Goal: Complete application form

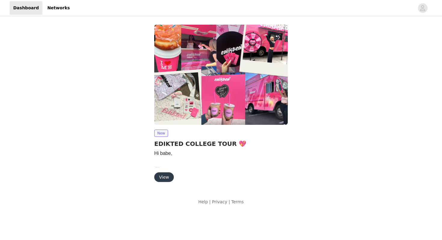
click at [166, 176] on button "View" at bounding box center [164, 177] width 20 height 10
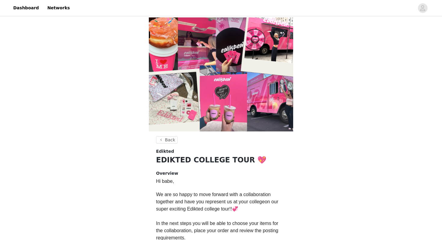
scroll to position [159, 0]
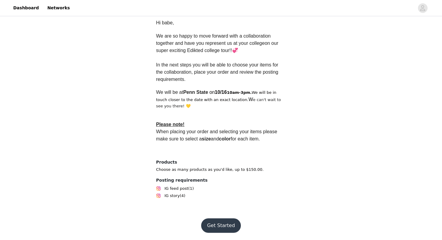
click at [216, 223] on button "Get Started" at bounding box center [221, 225] width 40 height 14
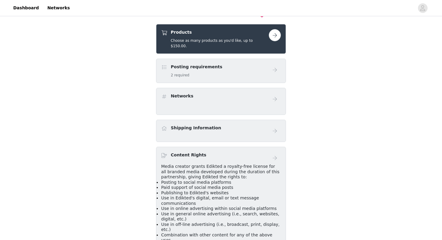
scroll to position [129, 0]
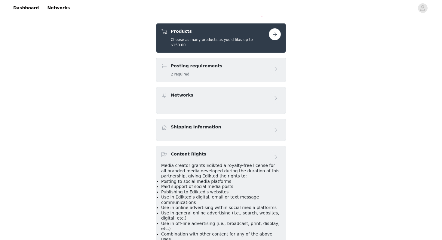
click at [277, 35] on button "button" at bounding box center [275, 34] width 12 height 12
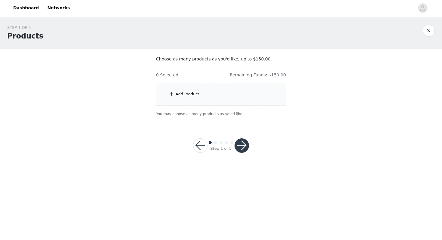
click at [196, 96] on div "Add Product" at bounding box center [188, 94] width 24 height 6
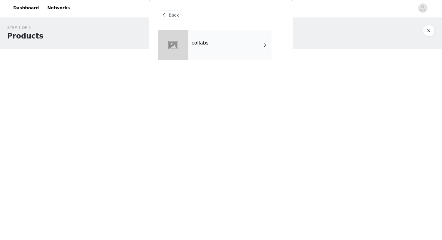
click at [196, 38] on div "collabs" at bounding box center [230, 45] width 84 height 30
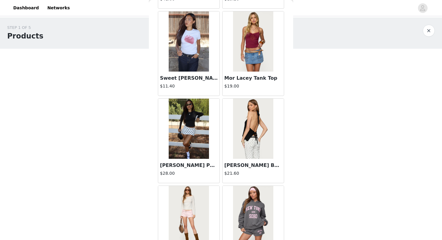
scroll to position [631, 0]
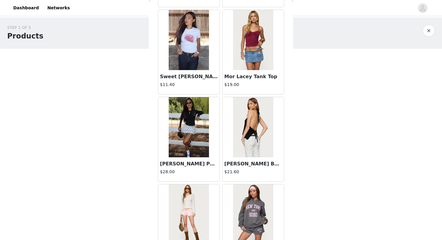
click at [199, 140] on img at bounding box center [189, 127] width 40 height 60
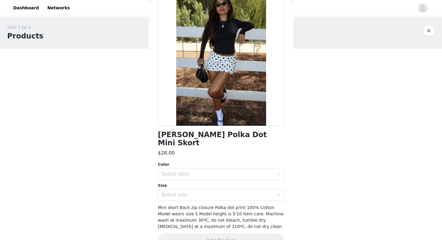
scroll to position [46, 0]
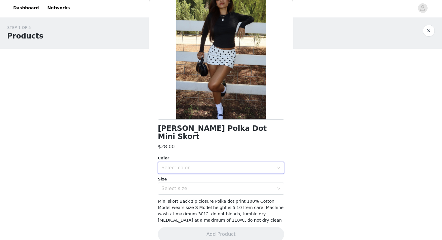
click at [190, 163] on div "Select color" at bounding box center [219, 167] width 115 height 11
click at [191, 175] on li "WHITE AND BLACK" at bounding box center [221, 173] width 126 height 10
click at [186, 186] on div "Select size" at bounding box center [218, 189] width 112 height 6
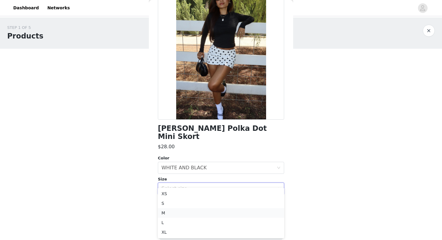
click at [175, 210] on li "M" at bounding box center [221, 213] width 126 height 10
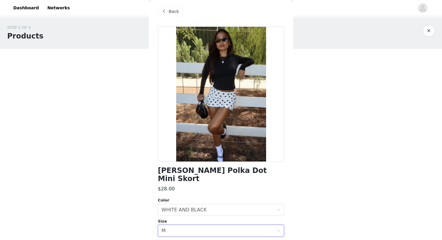
scroll to position [46, 0]
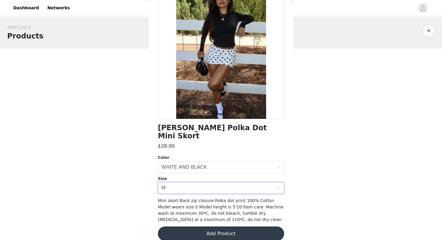
click at [205, 226] on button "Add Product" at bounding box center [221, 233] width 126 height 14
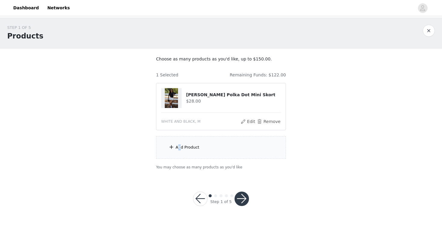
click at [179, 149] on div "Add Product" at bounding box center [188, 147] width 24 height 6
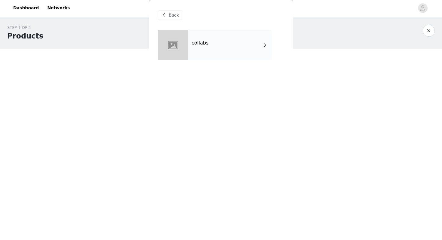
click at [210, 47] on div "collabs" at bounding box center [230, 45] width 84 height 30
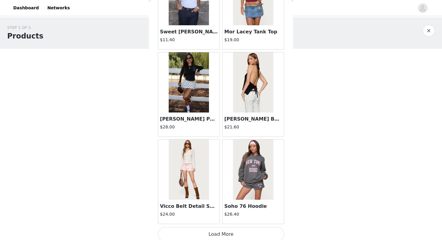
scroll to position [680, 0]
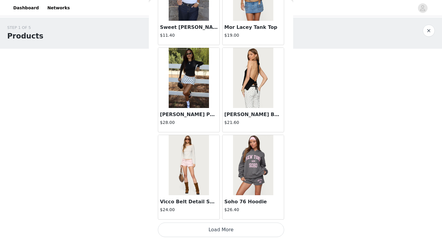
click at [222, 229] on button "Load More" at bounding box center [221, 230] width 126 height 14
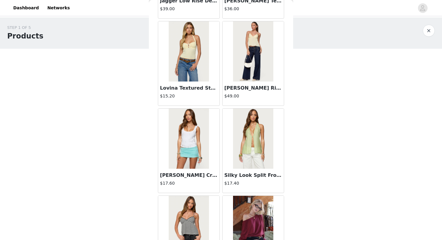
scroll to position [1143, 0]
click at [244, 78] on img at bounding box center [253, 51] width 40 height 60
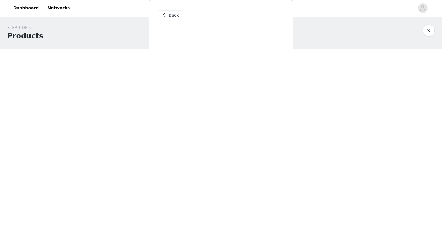
scroll to position [0, 0]
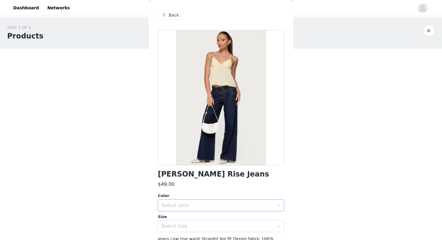
click at [200, 205] on div "Select color" at bounding box center [218, 205] width 112 height 6
click at [190, 220] on li "BLUE" at bounding box center [221, 219] width 126 height 10
click at [189, 227] on div "Select size" at bounding box center [218, 226] width 112 height 6
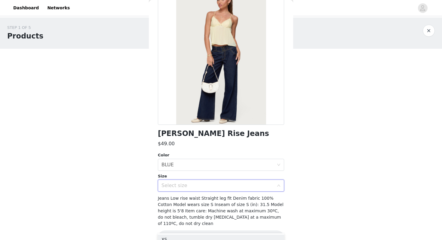
scroll to position [46, 0]
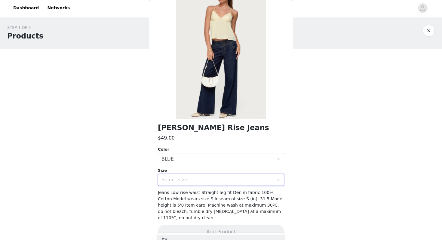
click at [186, 177] on div "Select size" at bounding box center [218, 180] width 112 height 6
click at [180, 177] on div "Select size" at bounding box center [219, 179] width 115 height 11
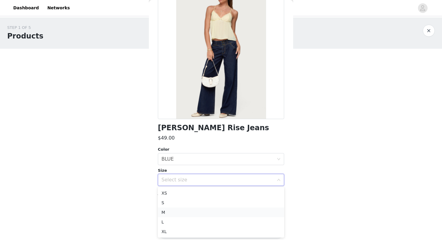
click at [172, 214] on li "M" at bounding box center [221, 213] width 126 height 10
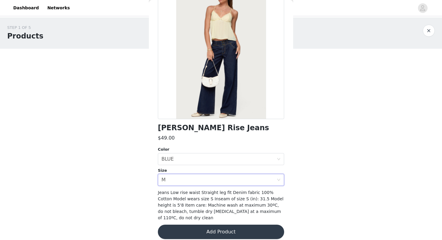
click at [193, 228] on button "Add Product" at bounding box center [221, 232] width 126 height 14
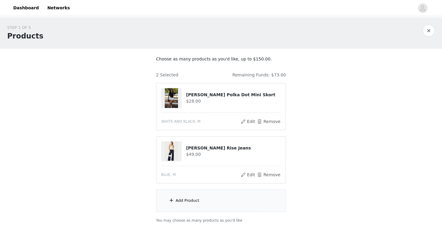
click at [166, 202] on div "Add Product" at bounding box center [221, 200] width 130 height 23
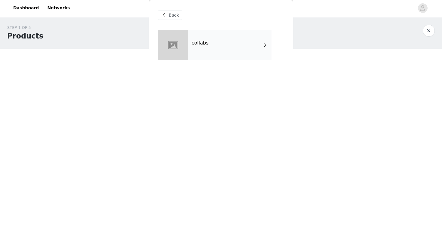
click at [215, 39] on div "collabs" at bounding box center [230, 45] width 84 height 30
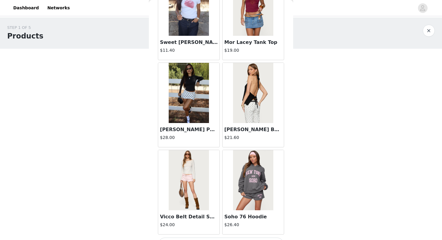
scroll to position [680, 0]
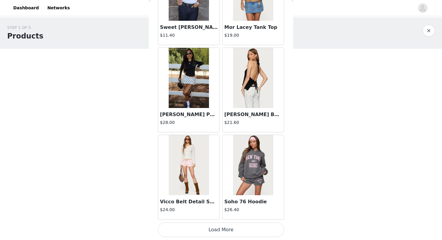
click at [219, 229] on button "Load More" at bounding box center [221, 230] width 126 height 14
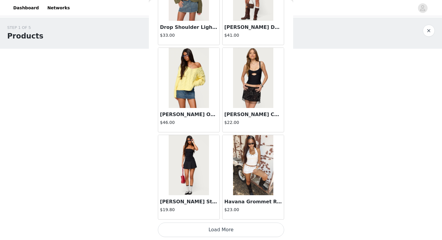
scroll to position [1552, 0]
click at [244, 204] on h3 "Havana Grommet Ribbed Foldover Mini Skort" at bounding box center [253, 202] width 58 height 7
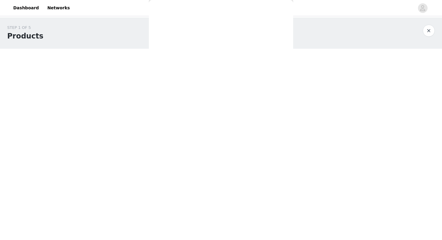
scroll to position [0, 0]
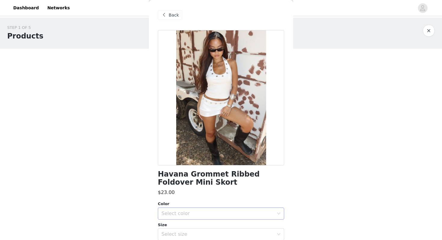
click at [181, 214] on div "Select color" at bounding box center [218, 214] width 112 height 6
click at [182, 228] on li "WHITE" at bounding box center [221, 227] width 126 height 10
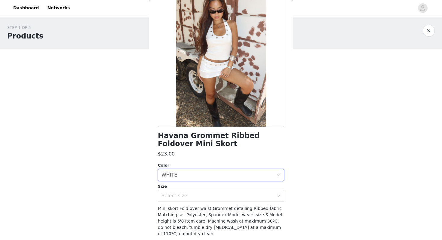
scroll to position [39, 0]
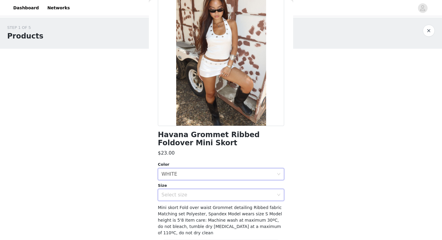
click at [189, 189] on div "Select size" at bounding box center [219, 194] width 115 height 11
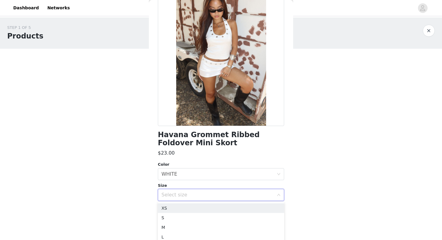
click at [188, 195] on div "Select size" at bounding box center [218, 195] width 112 height 6
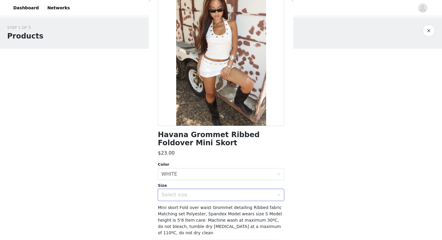
click at [179, 196] on div "Select size" at bounding box center [218, 195] width 112 height 6
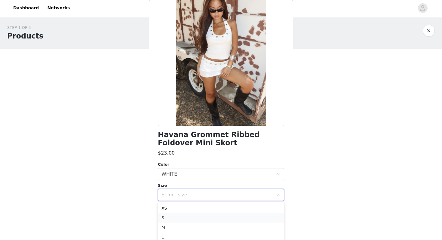
click at [166, 219] on li "S" at bounding box center [221, 218] width 126 height 10
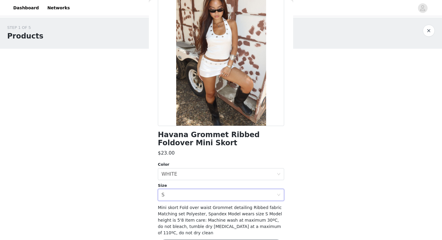
scroll to position [61, 0]
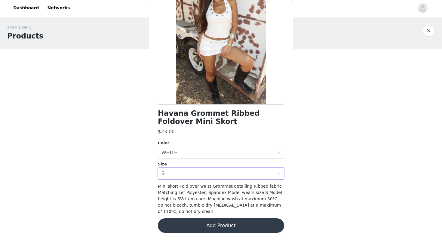
click at [191, 224] on button "Add Product" at bounding box center [221, 225] width 126 height 14
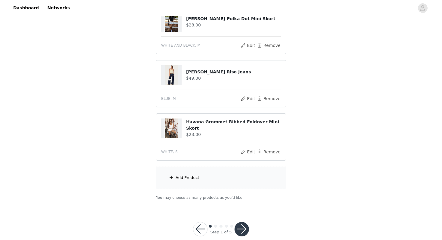
scroll to position [87, 0]
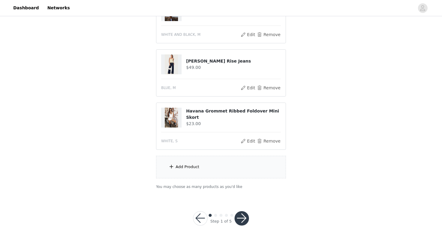
click at [172, 165] on span at bounding box center [171, 166] width 6 height 7
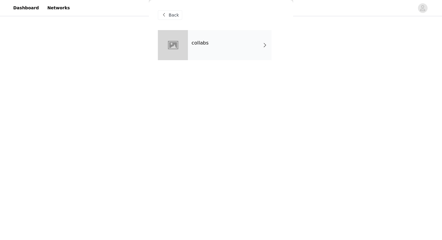
click at [206, 32] on div "collabs" at bounding box center [230, 45] width 84 height 30
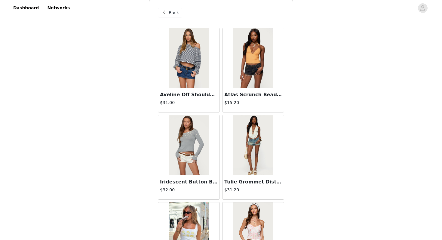
scroll to position [0, 0]
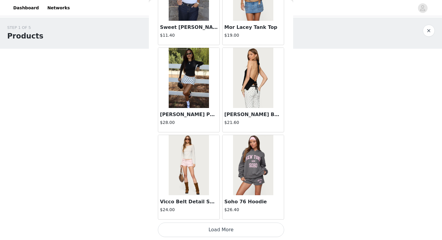
click at [215, 232] on button "Load More" at bounding box center [221, 230] width 126 height 14
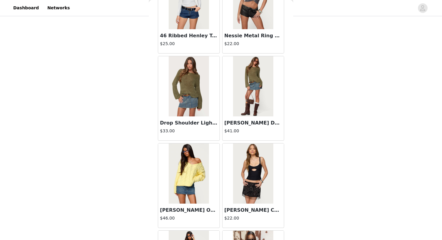
scroll to position [1553, 0]
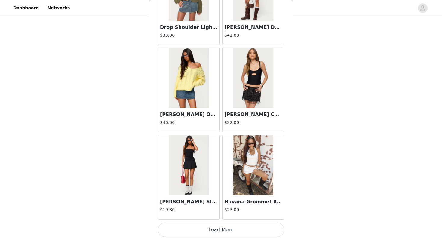
click at [223, 226] on button "Load More" at bounding box center [221, 230] width 126 height 14
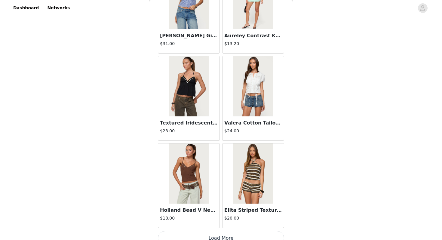
scroll to position [2425, 0]
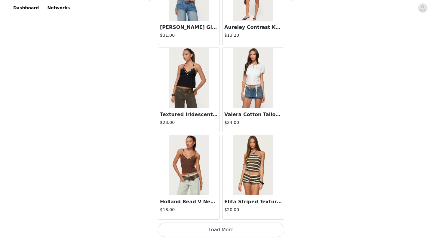
click at [221, 230] on button "Load More" at bounding box center [221, 230] width 126 height 14
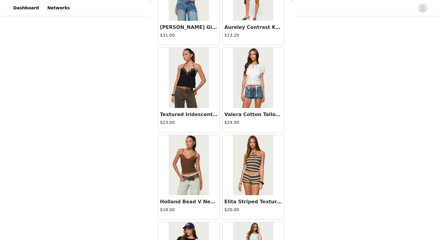
click at [208, 104] on img at bounding box center [189, 78] width 40 height 60
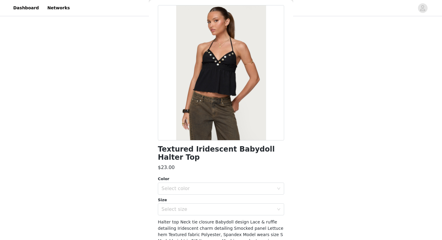
scroll to position [0, 0]
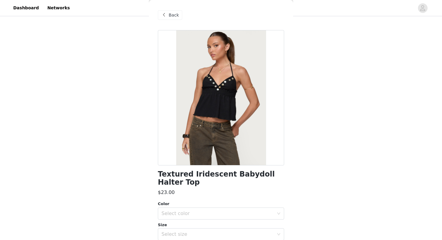
click at [163, 17] on span at bounding box center [163, 14] width 7 height 7
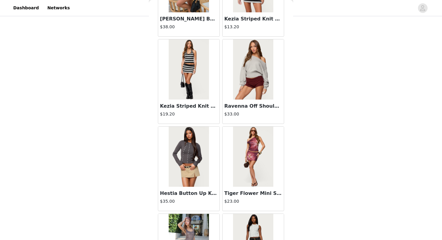
scroll to position [3297, 0]
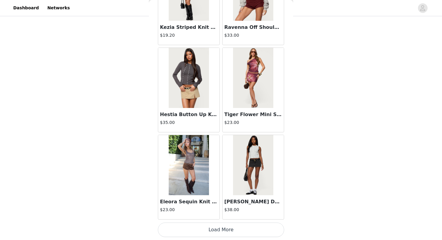
click at [215, 229] on button "Load More" at bounding box center [221, 230] width 126 height 14
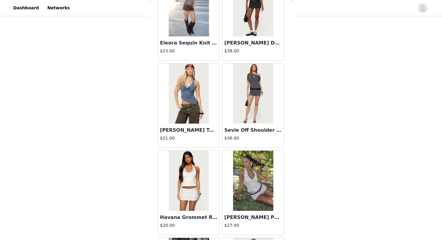
scroll to position [3460, 0]
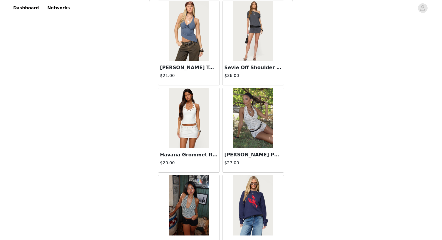
click at [193, 135] on img at bounding box center [189, 118] width 40 height 60
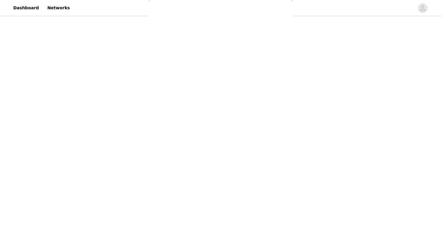
scroll to position [46, 0]
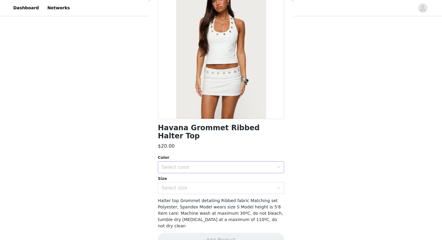
click at [183, 164] on div "Select color" at bounding box center [218, 167] width 112 height 6
click at [180, 172] on li "WHITE" at bounding box center [221, 173] width 126 height 10
click at [180, 185] on div "Select size" at bounding box center [218, 188] width 112 height 6
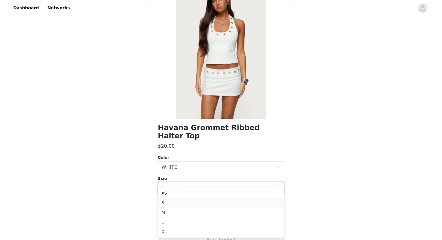
click at [174, 205] on li "S" at bounding box center [221, 203] width 126 height 10
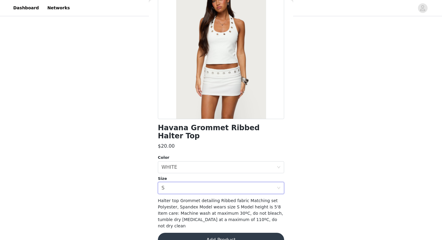
click at [185, 233] on button "Add Product" at bounding box center [221, 240] width 126 height 14
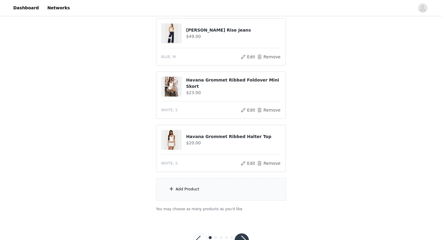
scroll to position [124, 0]
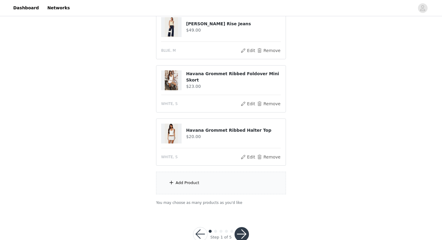
click at [168, 183] on span at bounding box center [171, 182] width 6 height 7
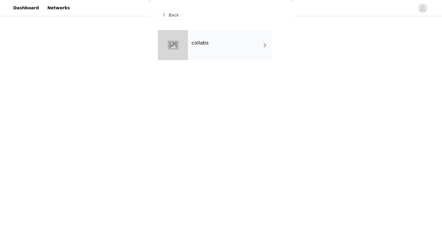
click at [208, 52] on div "collabs" at bounding box center [230, 45] width 84 height 30
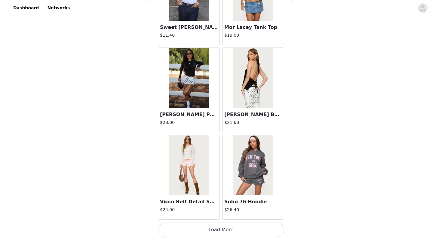
scroll to position [140, 0]
click at [233, 228] on button "Load More" at bounding box center [221, 230] width 126 height 14
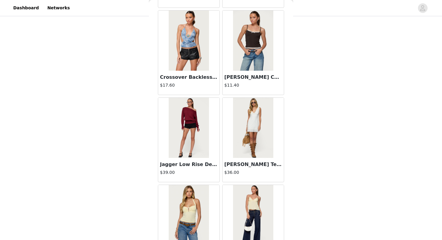
scroll to position [1553, 0]
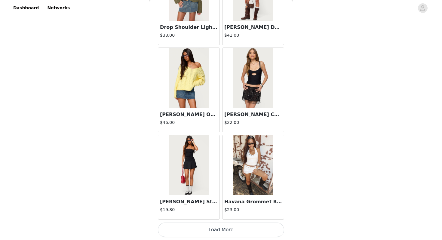
click at [229, 231] on button "Load More" at bounding box center [221, 230] width 126 height 14
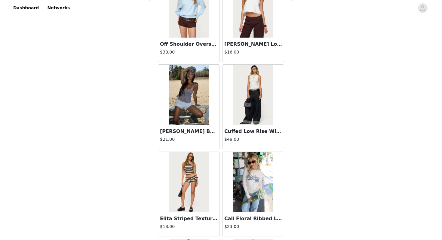
scroll to position [2425, 0]
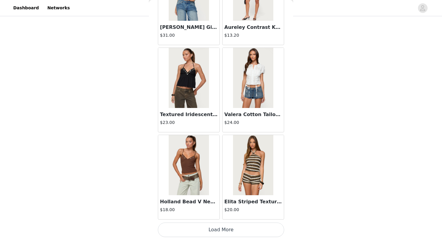
click at [228, 233] on button "Load More" at bounding box center [221, 230] width 126 height 14
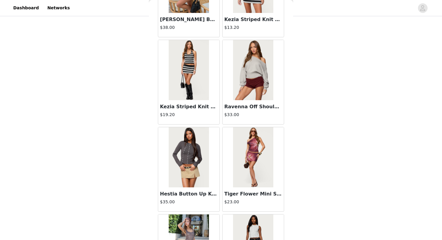
scroll to position [3297, 0]
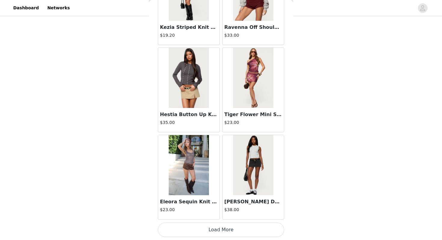
click at [221, 227] on button "Load More" at bounding box center [221, 230] width 126 height 14
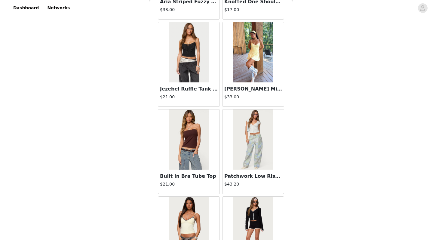
scroll to position [4169, 0]
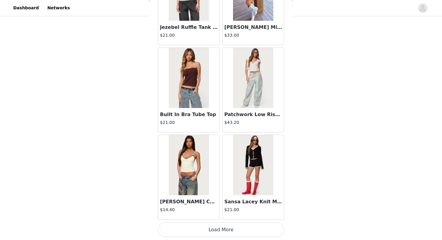
click at [222, 226] on button "Load More" at bounding box center [221, 230] width 126 height 14
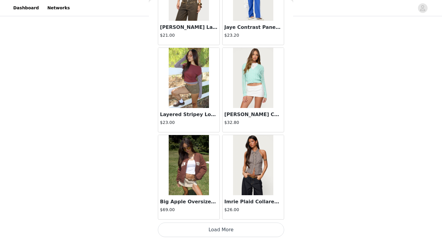
scroll to position [5041, 0]
click at [217, 230] on button "Load More" at bounding box center [221, 230] width 126 height 14
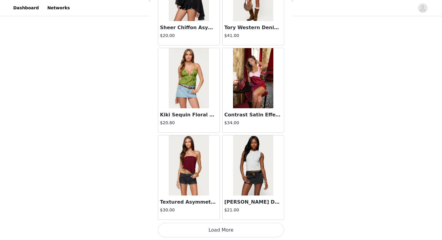
scroll to position [5914, 0]
click at [218, 229] on button "Load More" at bounding box center [221, 230] width 126 height 14
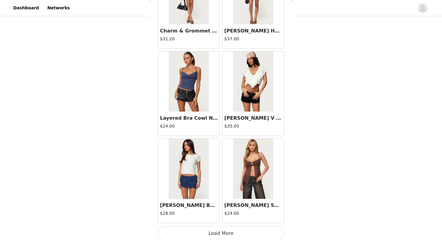
scroll to position [6786, 0]
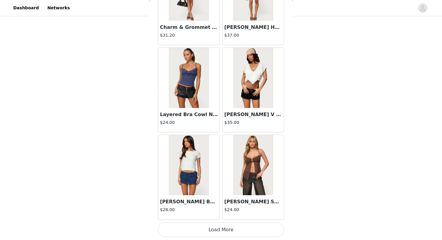
click at [220, 230] on button "Load More" at bounding box center [221, 230] width 126 height 14
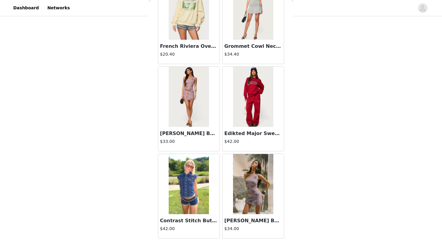
scroll to position [7658, 0]
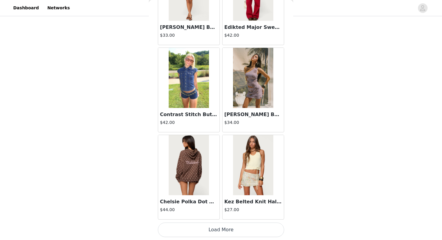
click at [218, 229] on button "Load More" at bounding box center [221, 230] width 126 height 14
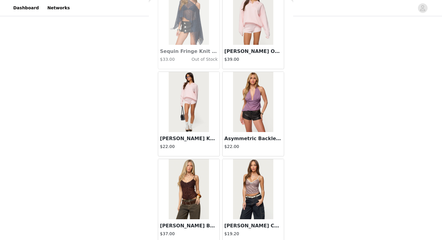
scroll to position [8530, 0]
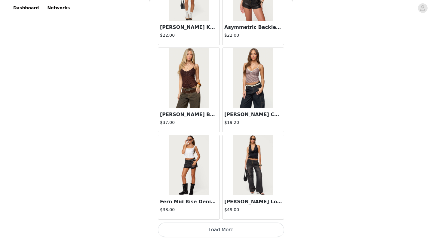
click at [224, 231] on button "Load More" at bounding box center [221, 230] width 126 height 14
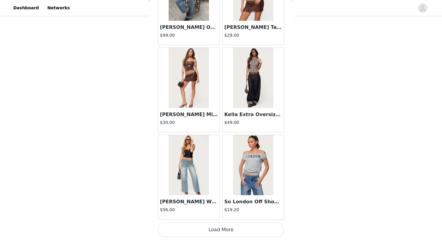
scroll to position [9402, 0]
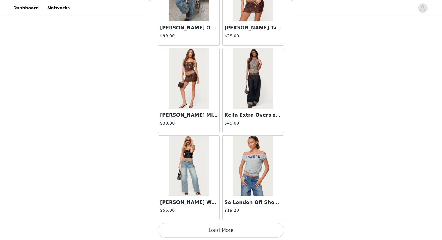
click at [222, 230] on button "Load More" at bounding box center [221, 230] width 126 height 14
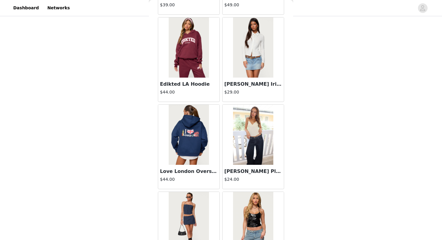
scroll to position [10275, 0]
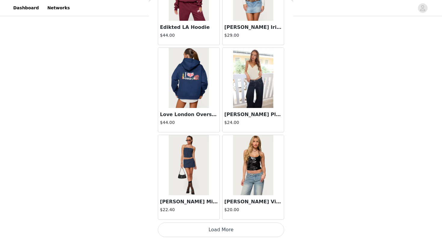
click at [223, 226] on button "Load More" at bounding box center [221, 230] width 126 height 14
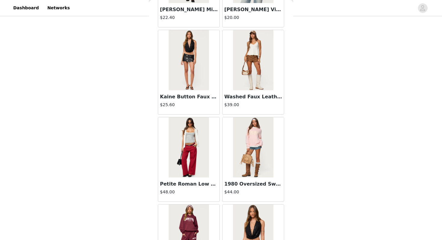
scroll to position [10465, 0]
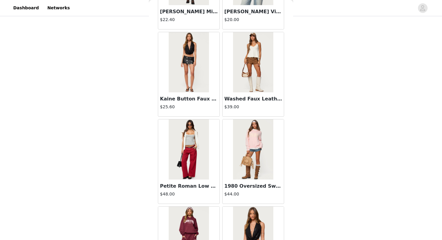
click at [247, 79] on img at bounding box center [253, 62] width 40 height 60
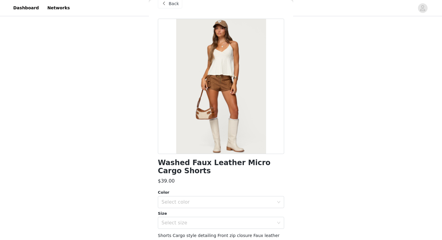
scroll to position [11, 0]
click at [165, 5] on span at bounding box center [163, 4] width 7 height 7
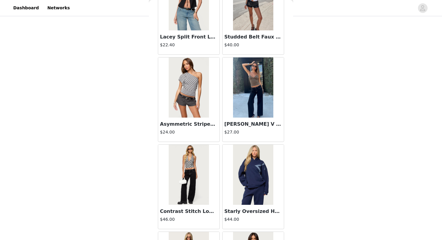
scroll to position [10791, 0]
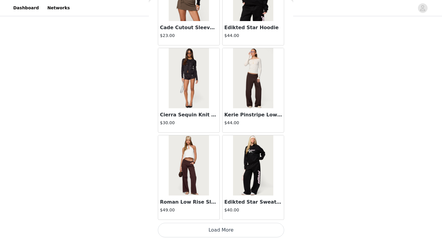
click at [228, 230] on button "Load More" at bounding box center [221, 230] width 126 height 14
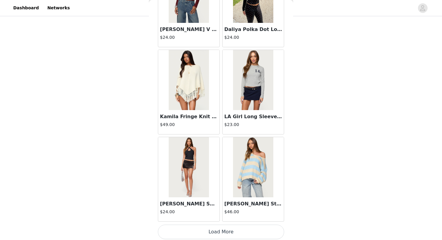
scroll to position [12019, 0]
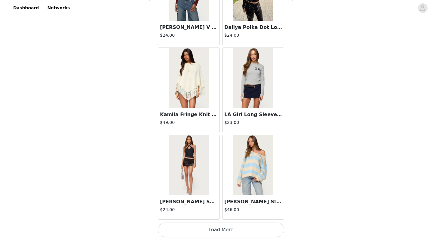
click at [222, 232] on button "Load More" at bounding box center [221, 230] width 126 height 14
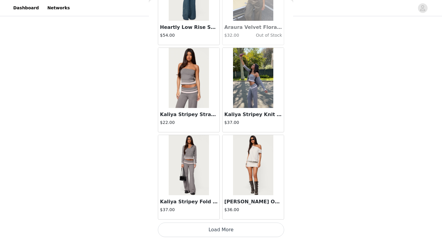
scroll to position [12891, 0]
click at [221, 229] on button "Load More" at bounding box center [221, 230] width 126 height 14
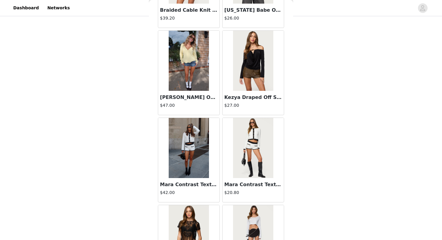
scroll to position [13763, 0]
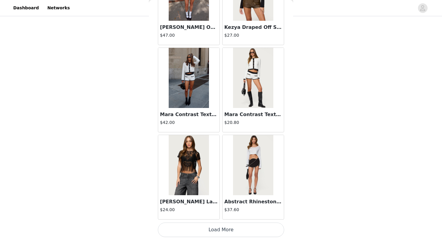
click at [224, 227] on button "Load More" at bounding box center [221, 230] width 126 height 14
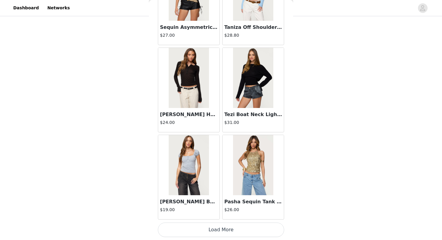
scroll to position [14635, 0]
click at [223, 232] on button "Load More" at bounding box center [221, 230] width 126 height 14
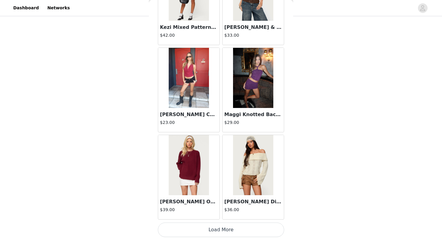
scroll to position [15507, 0]
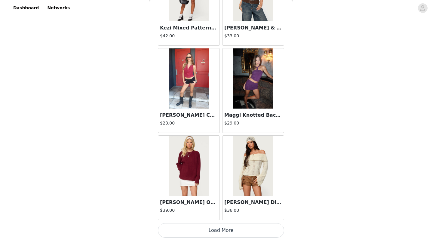
click at [223, 227] on button "Load More" at bounding box center [221, 230] width 126 height 14
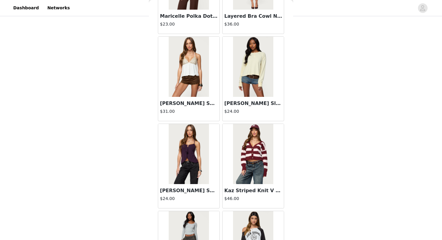
scroll to position [15867, 0]
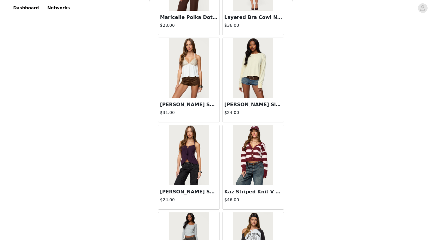
click at [236, 85] on img at bounding box center [253, 68] width 40 height 60
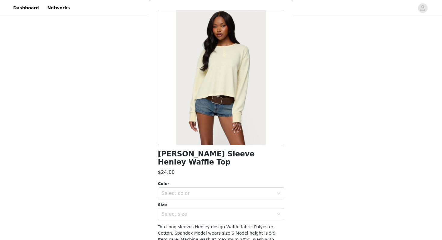
scroll to position [0, 0]
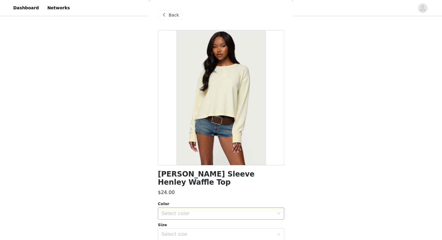
click at [195, 211] on div "Select color" at bounding box center [218, 214] width 112 height 6
click at [192, 220] on li "YELLOW" at bounding box center [221, 219] width 126 height 10
click at [192, 231] on div "Select size" at bounding box center [218, 234] width 112 height 6
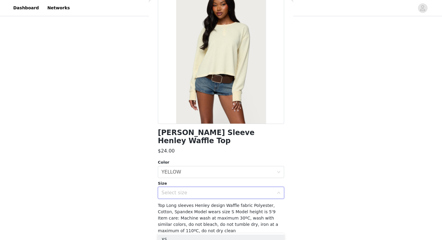
scroll to position [53, 0]
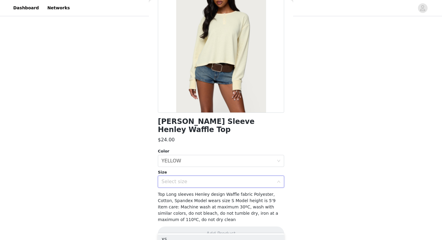
click at [197, 182] on div "Deni Long Sleeve Henley Waffle Top $24.00 Color Select color YELLOW Size Select…" at bounding box center [221, 112] width 126 height 271
click at [197, 177] on div "Select size" at bounding box center [219, 181] width 115 height 11
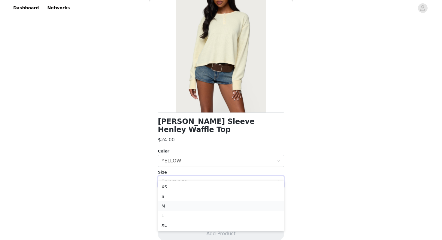
click at [184, 207] on li "M" at bounding box center [221, 206] width 126 height 10
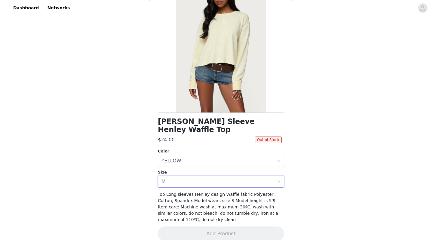
scroll to position [0, 0]
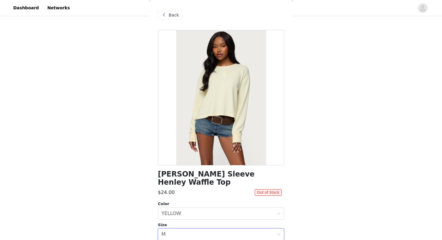
click at [165, 16] on span at bounding box center [163, 14] width 7 height 7
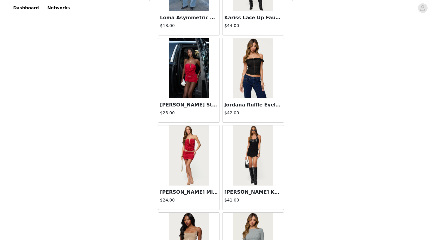
scroll to position [16380, 0]
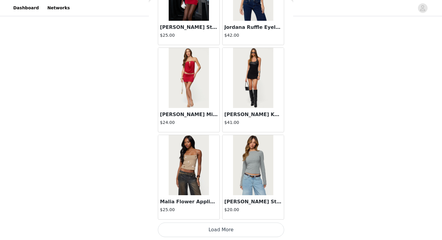
click at [217, 227] on button "Load More" at bounding box center [221, 230] width 126 height 14
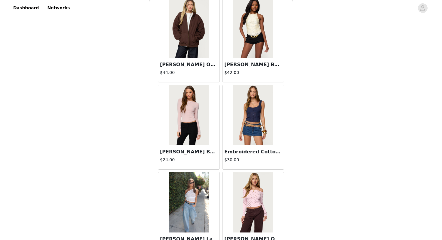
scroll to position [17252, 0]
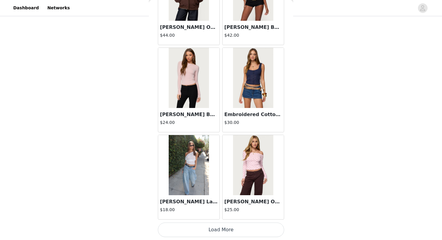
click at [220, 228] on button "Load More" at bounding box center [221, 230] width 126 height 14
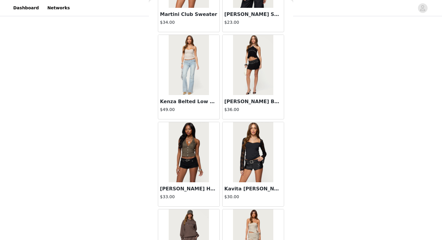
scroll to position [18124, 0]
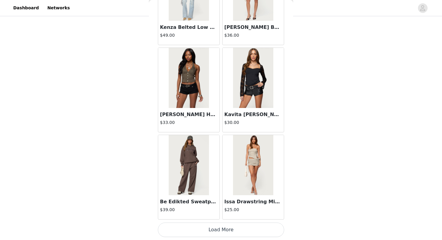
click at [220, 233] on button "Load More" at bounding box center [221, 230] width 126 height 14
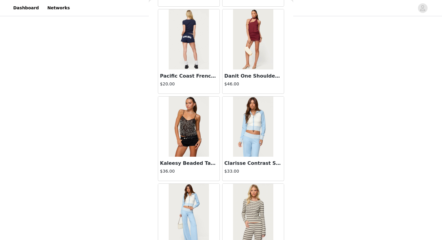
scroll to position [18950, 0]
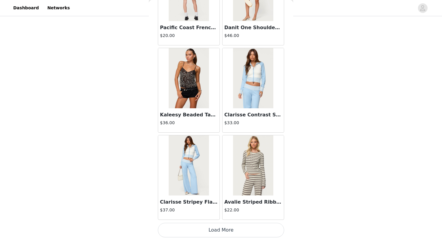
click at [251, 231] on button "Load More" at bounding box center [221, 230] width 126 height 14
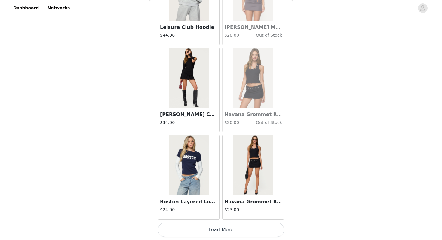
scroll to position [19868, 0]
click at [208, 229] on button "Load More" at bounding box center [221, 230] width 126 height 14
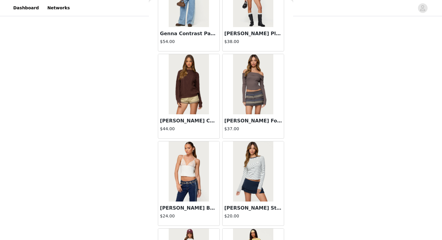
scroll to position [18374, 0]
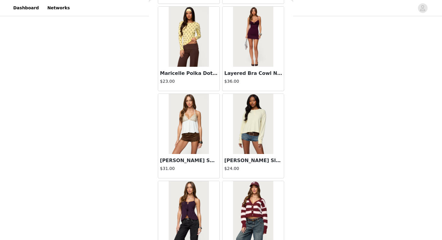
click at [245, 131] on img at bounding box center [253, 124] width 40 height 60
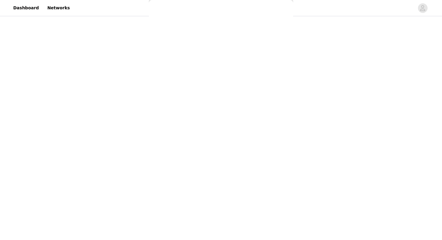
scroll to position [53, 0]
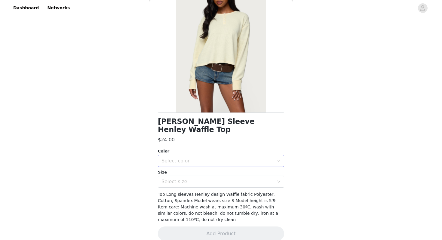
click at [218, 155] on div "Select color" at bounding box center [219, 160] width 115 height 11
click at [213, 167] on li "YELLOW" at bounding box center [221, 166] width 126 height 10
click at [213, 179] on div "Select size" at bounding box center [218, 182] width 112 height 6
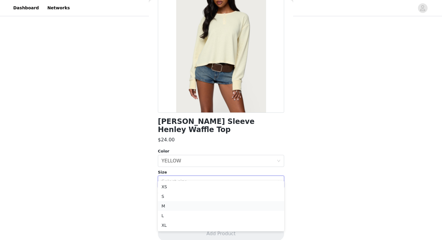
click at [205, 206] on li "M" at bounding box center [221, 206] width 126 height 10
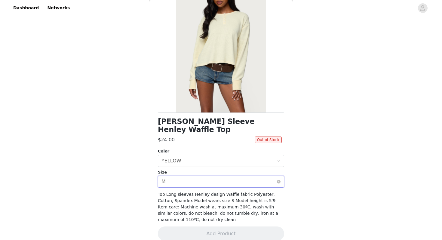
click at [205, 176] on div "Select size M" at bounding box center [219, 181] width 115 height 11
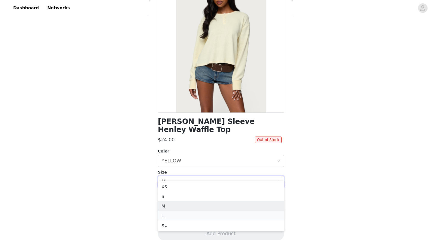
click at [185, 213] on li "L" at bounding box center [221, 216] width 126 height 10
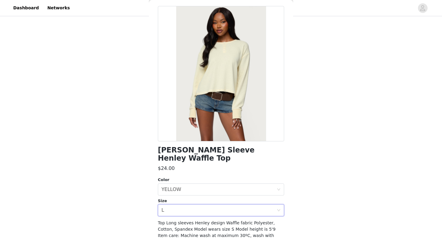
scroll to position [0, 0]
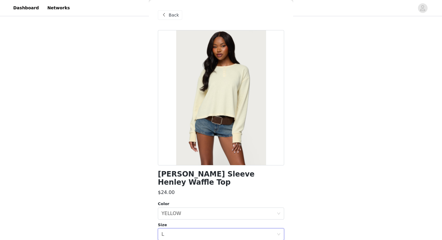
click at [166, 17] on span at bounding box center [163, 14] width 7 height 7
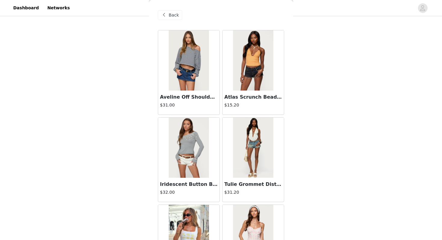
scroll to position [67, 0]
click at [165, 17] on span at bounding box center [163, 14] width 7 height 7
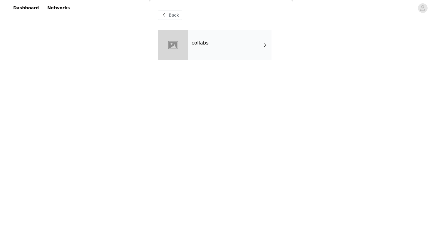
click at [169, 16] on span "Back" at bounding box center [174, 15] width 10 height 6
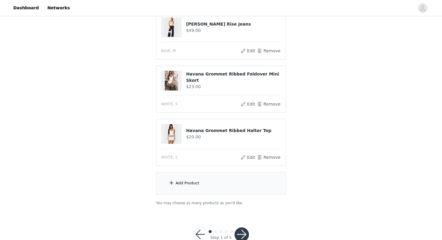
scroll to position [140, 0]
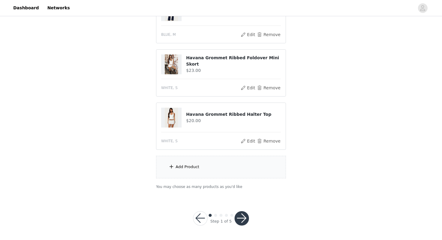
click at [186, 166] on div "Add Product" at bounding box center [188, 167] width 24 height 6
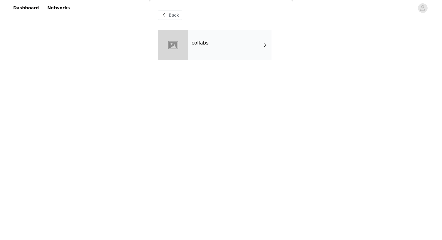
click at [218, 21] on div "Back" at bounding box center [221, 15] width 126 height 30
click at [218, 48] on div "collabs" at bounding box center [230, 45] width 84 height 30
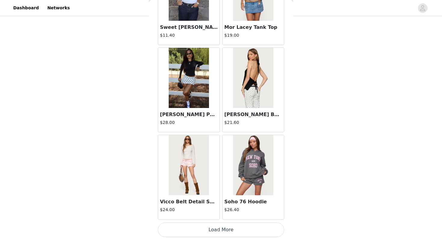
scroll to position [679, 0]
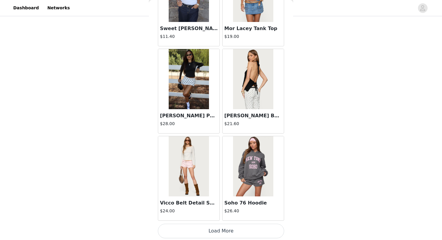
click at [248, 233] on button "Load More" at bounding box center [221, 231] width 126 height 14
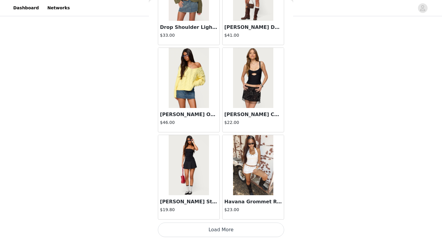
scroll to position [1552, 0]
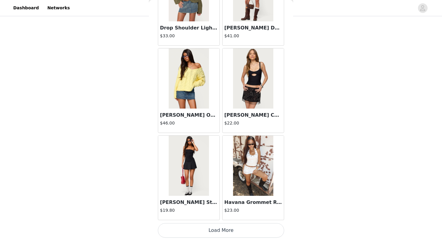
click at [188, 106] on img at bounding box center [189, 78] width 40 height 60
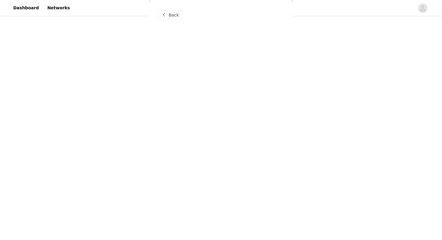
scroll to position [0, 0]
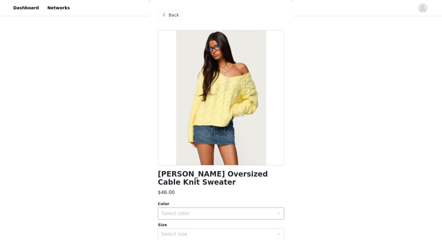
click at [197, 211] on div "Select color" at bounding box center [218, 214] width 112 height 6
click at [193, 220] on li "YELLOW" at bounding box center [221, 219] width 126 height 10
click at [189, 229] on div "Select size" at bounding box center [219, 234] width 115 height 11
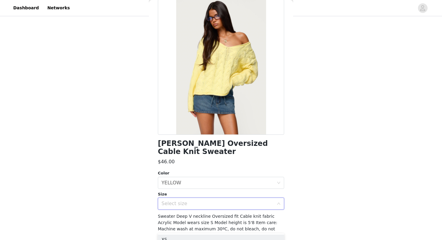
scroll to position [46, 0]
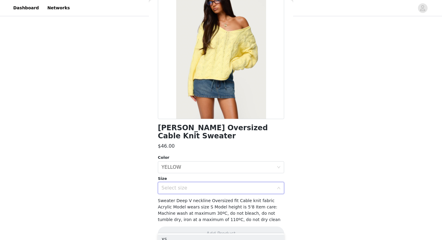
click at [195, 185] on div "Select size" at bounding box center [218, 188] width 112 height 6
click at [193, 185] on div "Select size" at bounding box center [218, 188] width 112 height 6
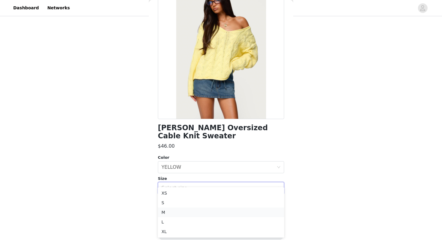
click at [178, 212] on li "M" at bounding box center [221, 213] width 126 height 10
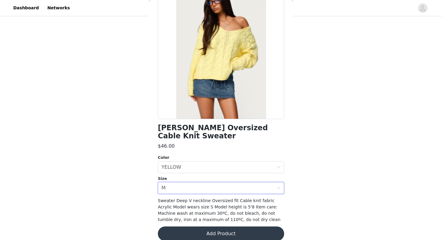
click at [198, 226] on button "Add Product" at bounding box center [221, 233] width 126 height 14
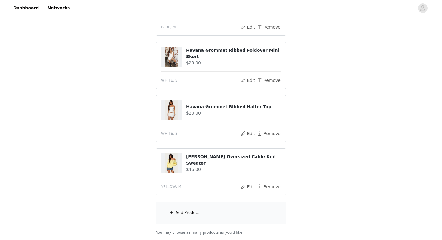
scroll to position [193, 0]
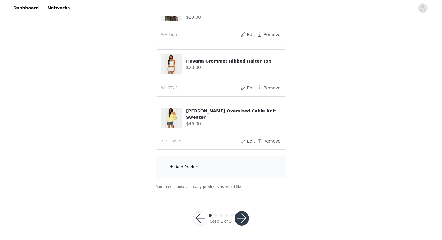
click at [239, 220] on button "button" at bounding box center [242, 218] width 14 height 14
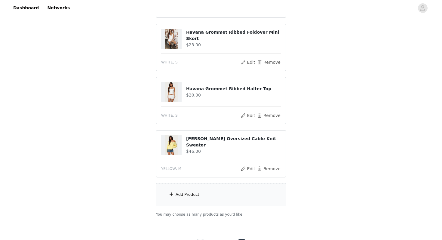
scroll to position [216, 0]
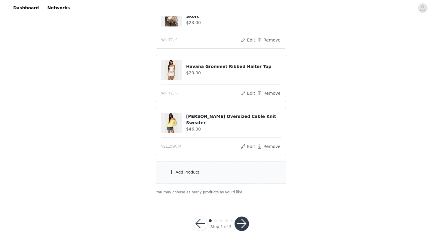
click at [242, 218] on button "button" at bounding box center [242, 224] width 14 height 14
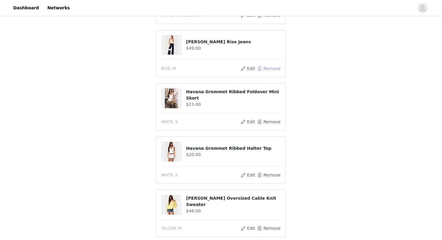
scroll to position [133, 0]
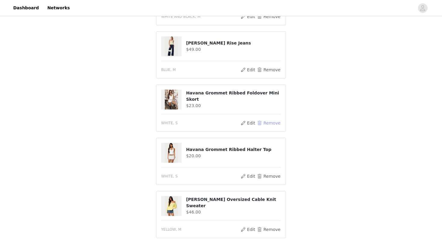
click at [261, 119] on button "Remove" at bounding box center [269, 122] width 24 height 7
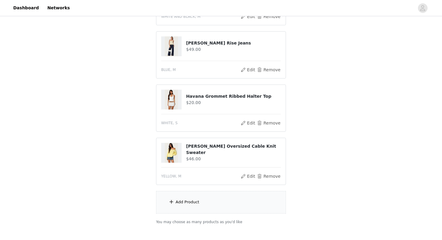
click at [170, 201] on div "Add Product" at bounding box center [221, 202] width 130 height 23
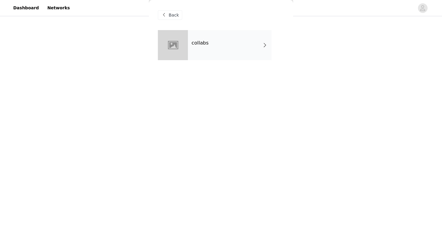
click at [224, 45] on div "collabs" at bounding box center [230, 45] width 84 height 30
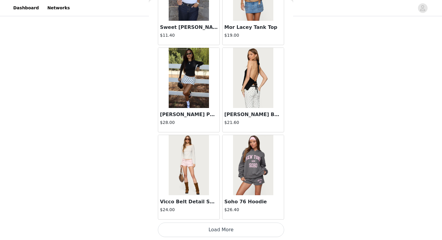
scroll to position [680, 0]
click at [242, 231] on button "Load More" at bounding box center [221, 230] width 126 height 14
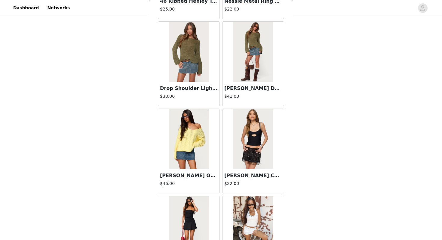
scroll to position [1553, 0]
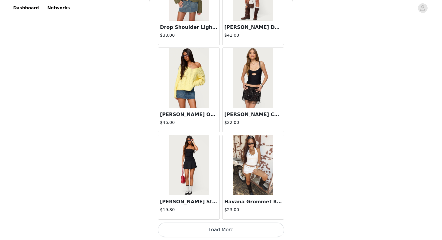
click at [239, 232] on button "Load More" at bounding box center [221, 230] width 126 height 14
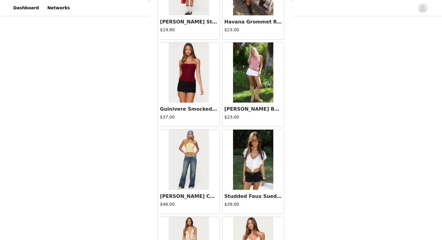
scroll to position [104, 0]
click at [259, 91] on img at bounding box center [253, 72] width 40 height 60
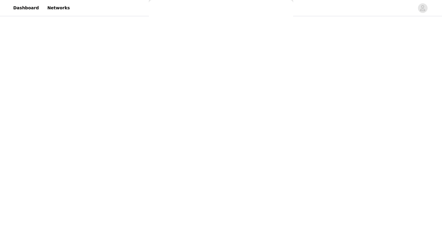
scroll to position [0, 0]
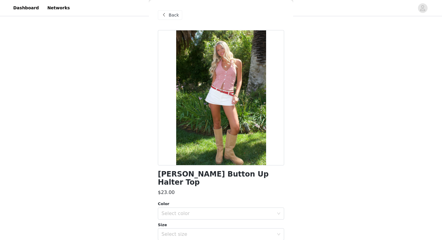
click at [163, 16] on span at bounding box center [163, 14] width 7 height 7
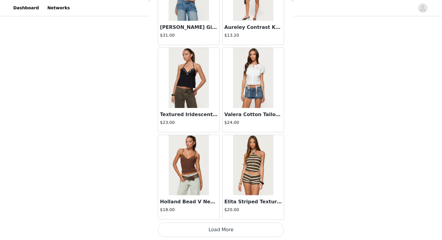
scroll to position [134, 0]
click at [209, 225] on button "Load More" at bounding box center [221, 230] width 126 height 14
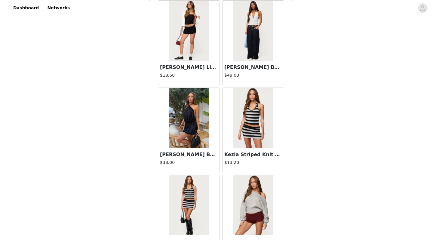
scroll to position [3082, 0]
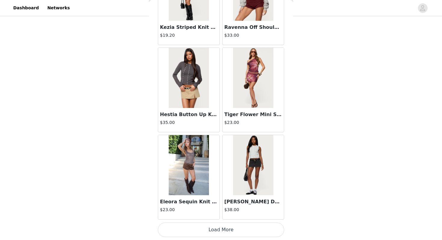
click at [240, 226] on button "Load More" at bounding box center [221, 230] width 126 height 14
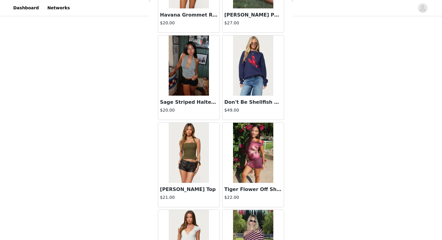
scroll to position [3658, 0]
click at [194, 167] on img at bounding box center [189, 153] width 40 height 60
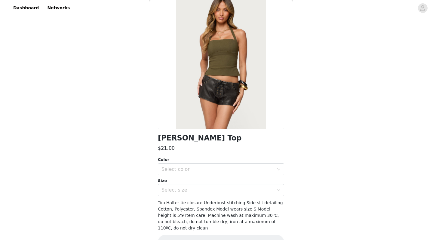
scroll to position [41, 0]
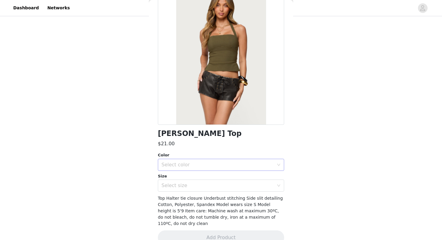
click at [190, 167] on div "Select color" at bounding box center [218, 165] width 112 height 6
click at [232, 133] on div "Dara Halter Top" at bounding box center [221, 134] width 126 height 8
click at [211, 167] on div "Select color" at bounding box center [218, 165] width 112 height 6
click at [200, 180] on li "OLIVE" at bounding box center [221, 178] width 126 height 10
click at [196, 187] on div "Select size" at bounding box center [218, 186] width 112 height 6
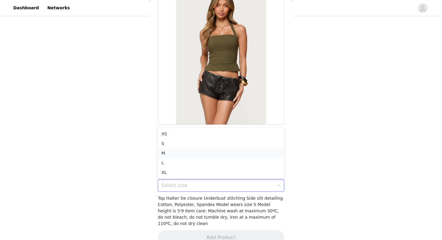
click at [182, 154] on li "M" at bounding box center [221, 153] width 126 height 10
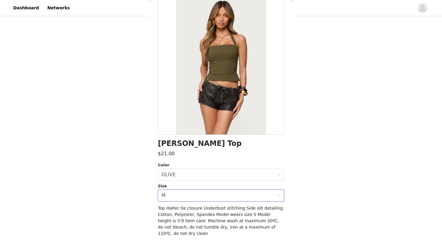
scroll to position [46, 0]
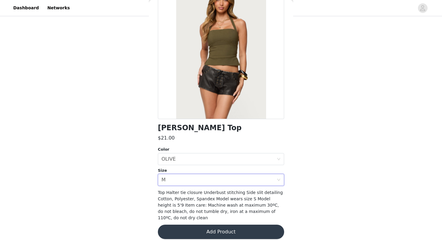
click at [229, 229] on button "Add Product" at bounding box center [221, 232] width 126 height 14
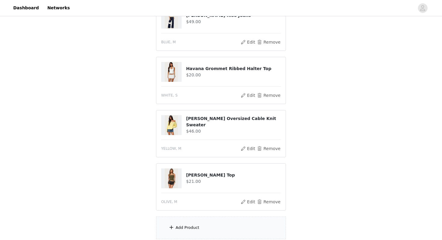
scroll to position [162, 0]
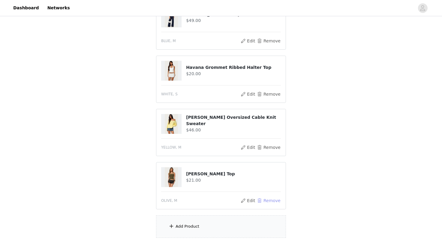
click at [262, 197] on button "Remove" at bounding box center [269, 200] width 24 height 7
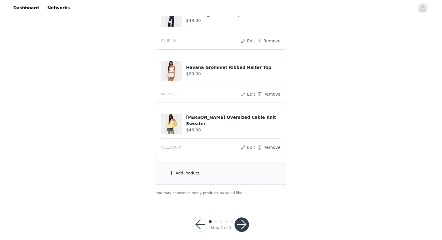
click at [211, 169] on div "Add Product" at bounding box center [221, 173] width 130 height 23
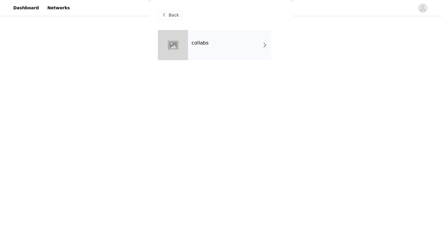
click at [209, 57] on div "collabs" at bounding box center [230, 45] width 84 height 30
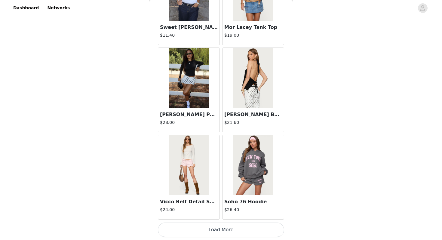
scroll to position [162, 0]
click at [219, 229] on button "Load More" at bounding box center [221, 230] width 126 height 14
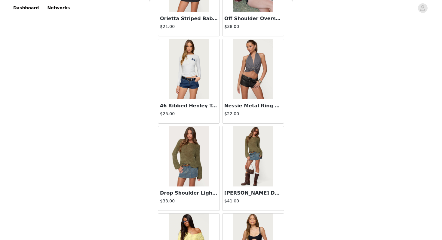
scroll to position [1553, 0]
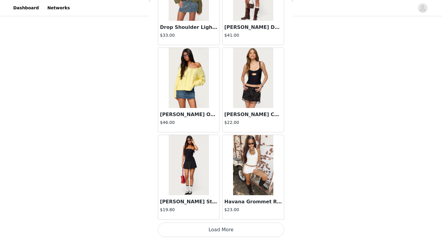
click at [222, 229] on button "Load More" at bounding box center [221, 230] width 126 height 14
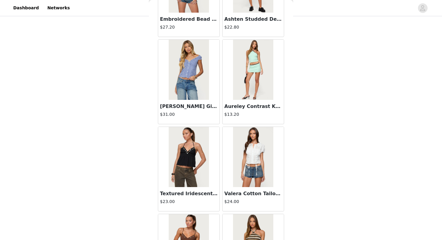
scroll to position [2425, 0]
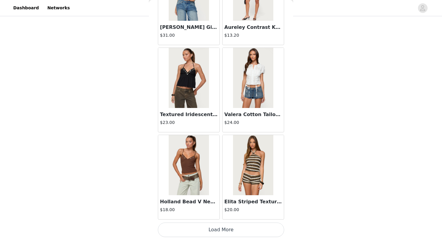
click at [217, 229] on button "Load More" at bounding box center [221, 230] width 126 height 14
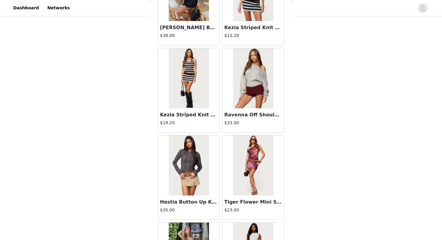
scroll to position [3297, 0]
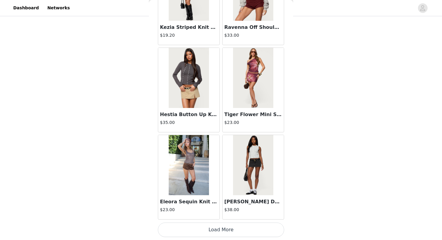
click at [230, 231] on button "Load More" at bounding box center [221, 230] width 126 height 14
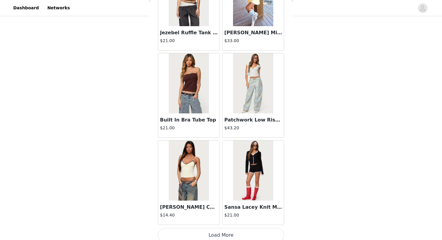
scroll to position [4165, 0]
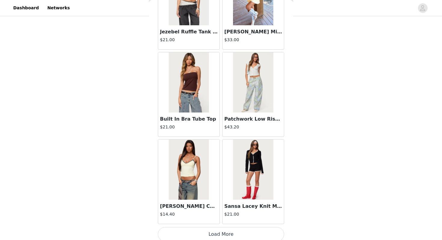
click at [212, 233] on button "Load More" at bounding box center [221, 234] width 126 height 14
click at [185, 87] on img at bounding box center [189, 82] width 40 height 60
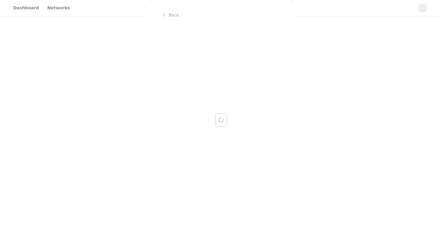
scroll to position [0, 0]
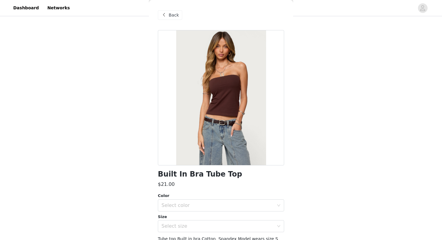
click at [163, 13] on span at bounding box center [163, 14] width 7 height 7
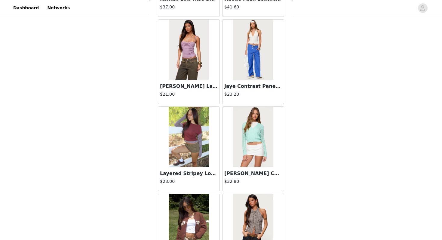
scroll to position [5041, 0]
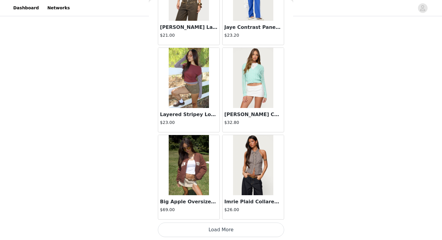
click at [218, 228] on button "Load More" at bounding box center [221, 230] width 126 height 14
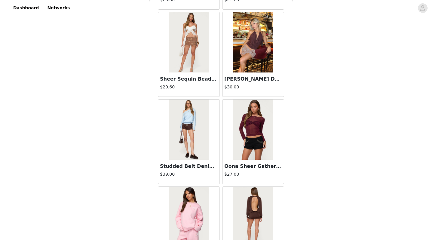
scroll to position [5425, 0]
click at [249, 57] on img at bounding box center [253, 43] width 40 height 60
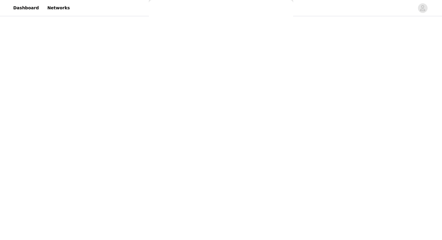
scroll to position [0, 0]
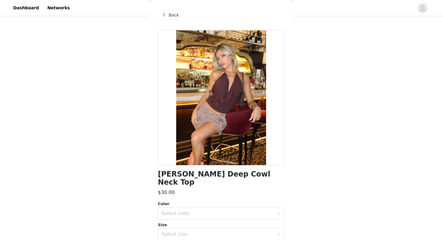
click at [164, 15] on span at bounding box center [163, 14] width 7 height 7
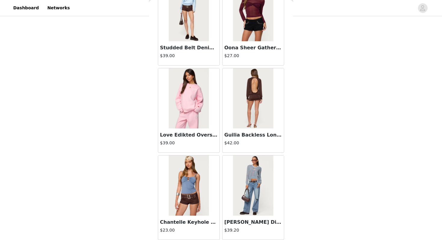
scroll to position [5914, 0]
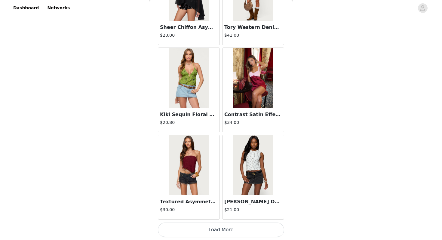
click at [222, 229] on button "Load More" at bounding box center [221, 230] width 126 height 14
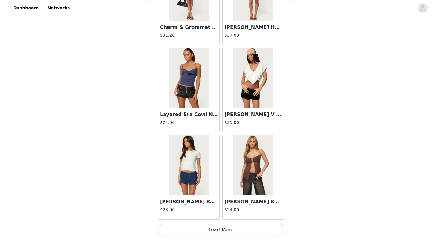
scroll to position [6785, 0]
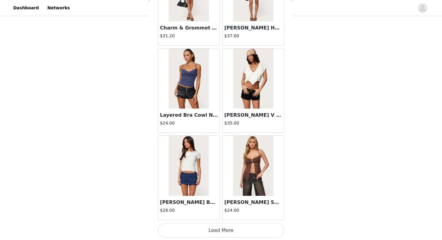
click at [219, 227] on button "Load More" at bounding box center [221, 230] width 126 height 14
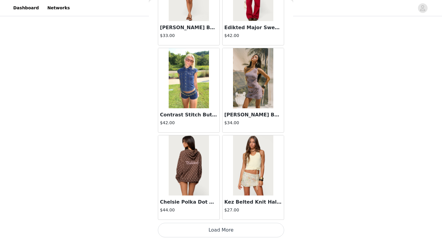
scroll to position [7658, 0]
click at [217, 229] on button "Load More" at bounding box center [221, 230] width 126 height 14
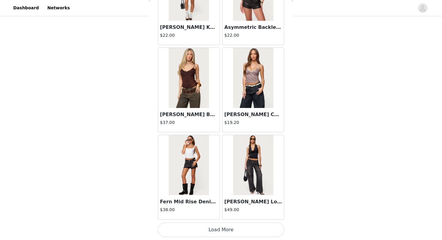
scroll to position [8530, 0]
click at [218, 231] on button "Load More" at bounding box center [221, 230] width 126 height 14
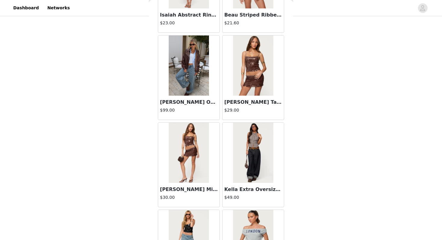
scroll to position [9402, 0]
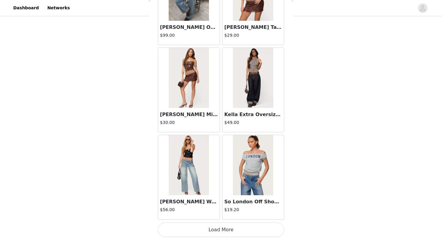
click at [224, 230] on button "Load More" at bounding box center [221, 230] width 126 height 14
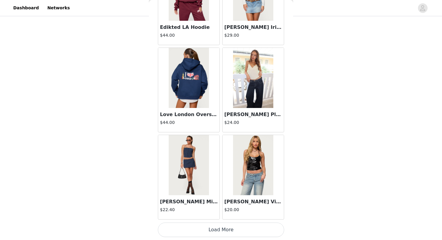
scroll to position [10274, 0]
click at [218, 232] on button "Load More" at bounding box center [221, 230] width 126 height 14
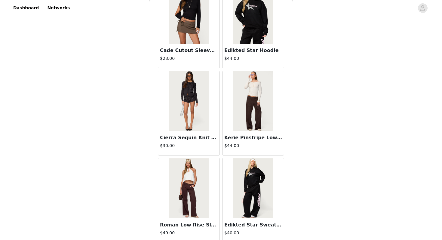
scroll to position [11147, 0]
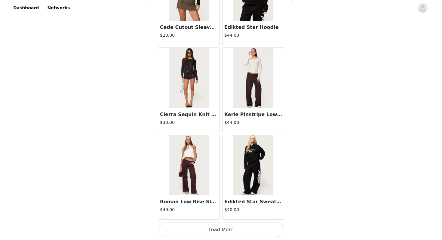
click at [222, 229] on button "Load More" at bounding box center [221, 230] width 126 height 14
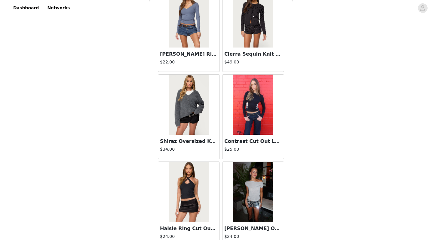
scroll to position [11586, 0]
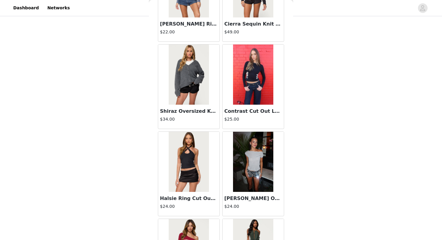
click at [210, 183] on div at bounding box center [188, 162] width 61 height 60
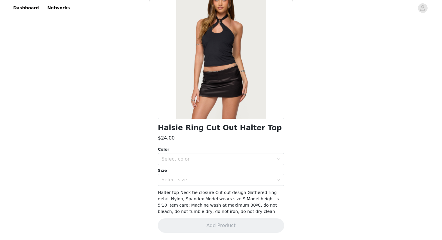
scroll to position [46, 0]
click at [189, 162] on div "Select color" at bounding box center [219, 158] width 115 height 11
click at [185, 174] on li "BLACK" at bounding box center [221, 173] width 126 height 10
click at [185, 182] on div "Select size" at bounding box center [218, 180] width 112 height 6
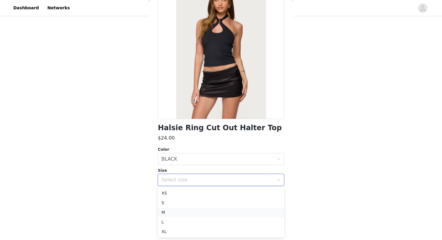
click at [176, 211] on li "M" at bounding box center [221, 213] width 126 height 10
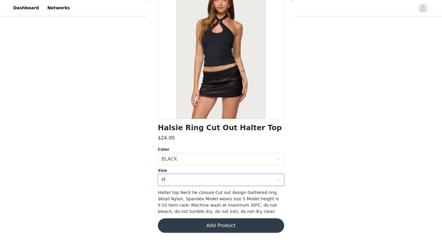
click at [198, 223] on button "Add Product" at bounding box center [221, 225] width 126 height 14
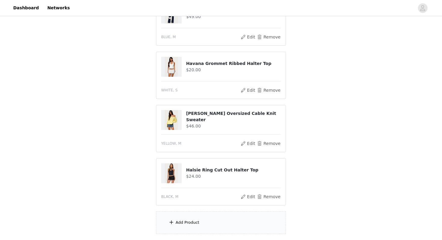
scroll to position [165, 0]
click at [262, 194] on button "Remove" at bounding box center [269, 197] width 24 height 7
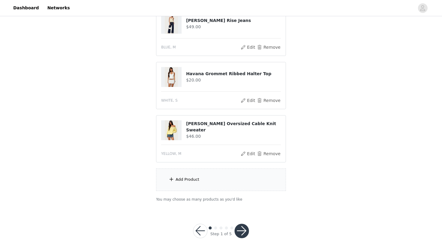
scroll to position [162, 0]
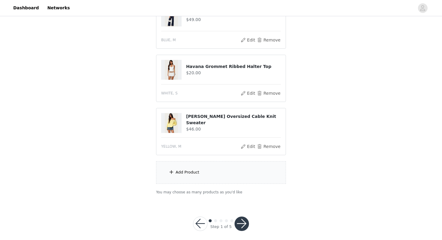
click at [190, 172] on div "Add Product" at bounding box center [221, 172] width 130 height 23
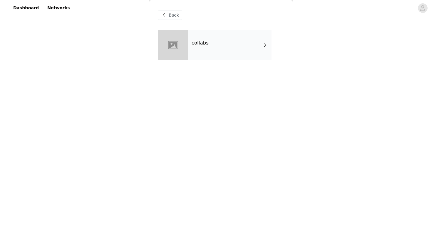
click at [213, 43] on div "collabs" at bounding box center [230, 45] width 84 height 30
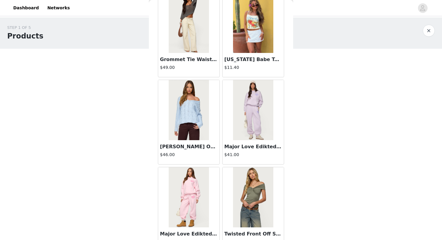
scroll to position [0, 0]
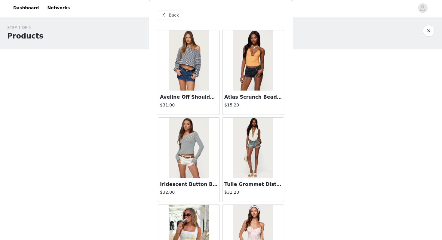
click at [166, 17] on span at bounding box center [163, 14] width 7 height 7
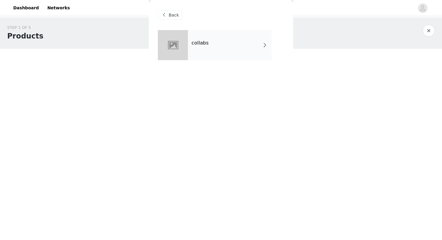
click at [167, 15] on span at bounding box center [163, 14] width 7 height 7
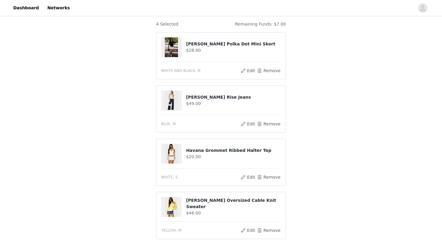
scroll to position [81, 0]
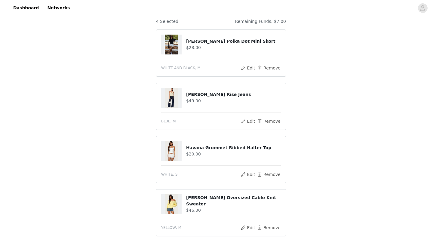
click at [173, 42] on img at bounding box center [171, 45] width 13 height 20
click at [170, 40] on img at bounding box center [171, 45] width 13 height 20
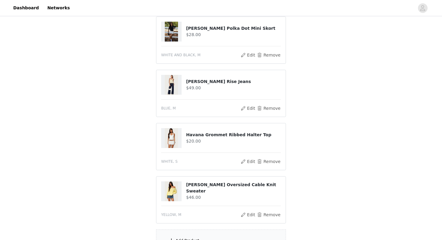
scroll to position [94, 0]
click at [176, 186] on img at bounding box center [171, 192] width 13 height 20
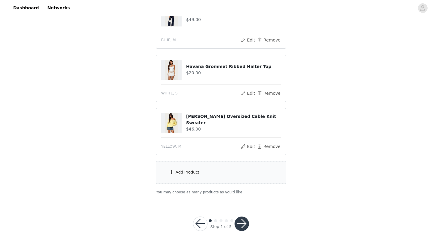
click at [201, 169] on div "Add Product" at bounding box center [221, 172] width 130 height 23
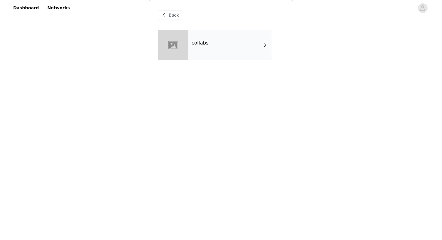
click at [238, 44] on div "collabs" at bounding box center [230, 45] width 84 height 30
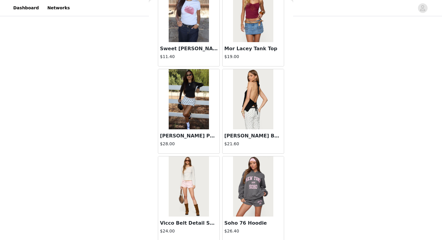
scroll to position [680, 0]
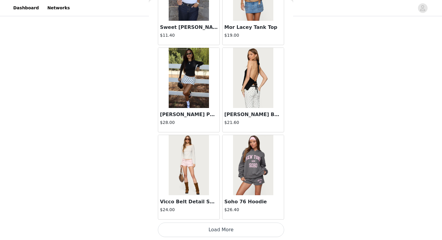
click at [229, 227] on button "Load More" at bounding box center [221, 230] width 126 height 14
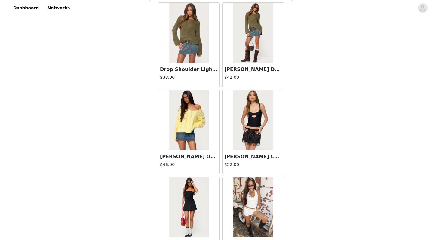
scroll to position [1553, 0]
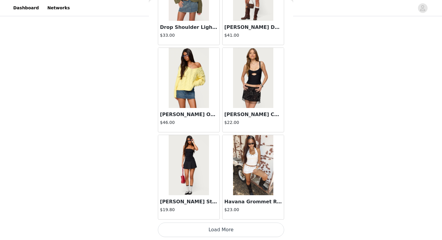
click at [215, 230] on button "Load More" at bounding box center [221, 230] width 126 height 14
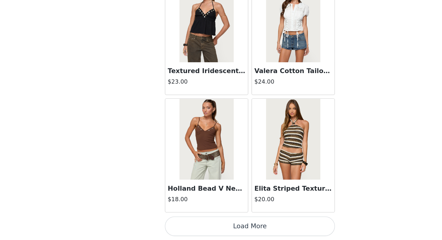
scroll to position [162, 0]
click at [223, 230] on button "Load More" at bounding box center [221, 230] width 126 height 14
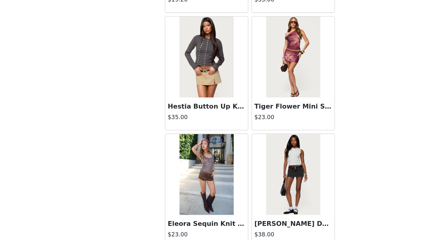
scroll to position [3297, 0]
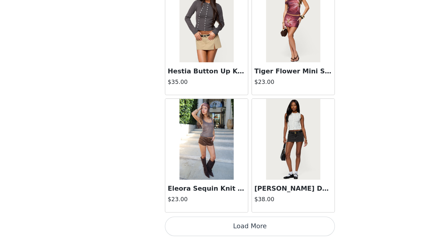
click at [218, 227] on button "Load More" at bounding box center [221, 230] width 126 height 14
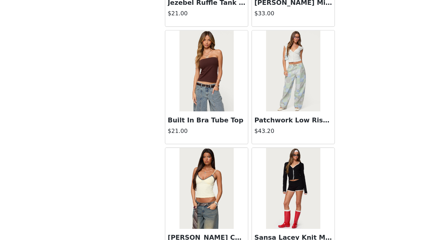
scroll to position [4169, 0]
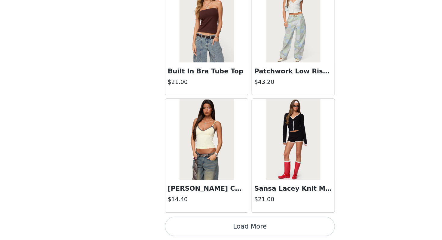
click at [224, 227] on button "Load More" at bounding box center [221, 230] width 126 height 14
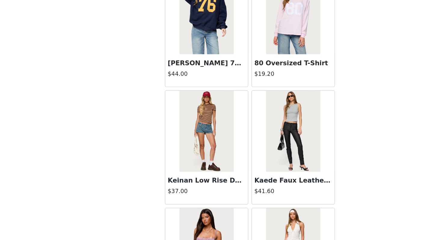
scroll to position [4880, 0]
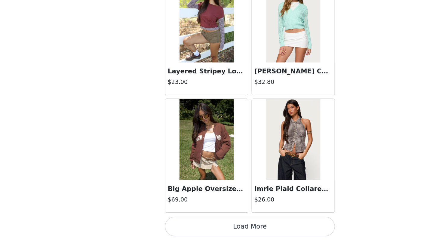
click at [224, 229] on button "Load More" at bounding box center [221, 230] width 126 height 14
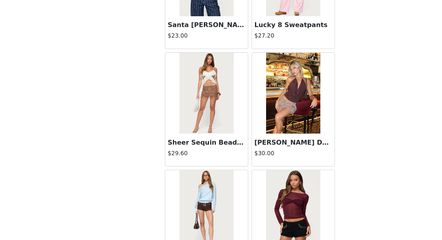
scroll to position [5338, 0]
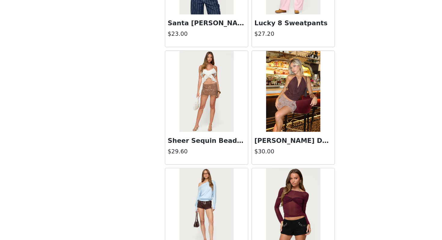
click at [251, 133] on img at bounding box center [253, 130] width 40 height 60
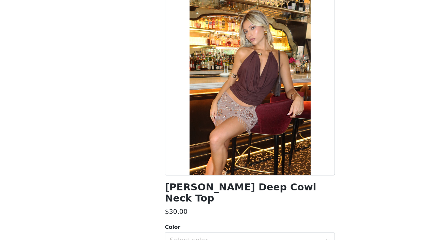
scroll to position [129, 0]
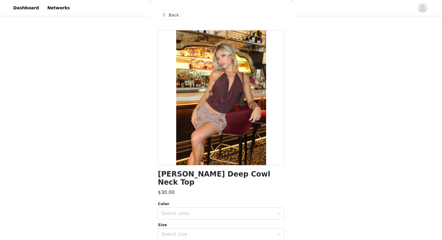
click at [170, 17] on span "Back" at bounding box center [174, 15] width 10 height 6
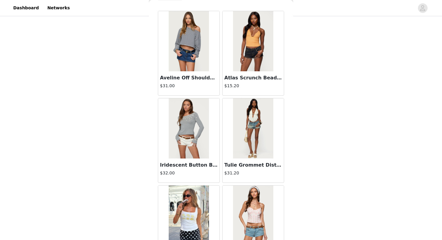
scroll to position [0, 0]
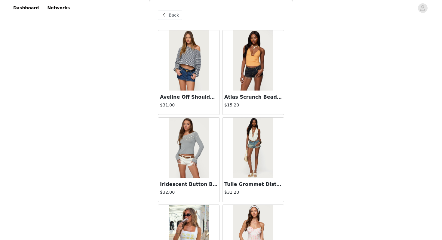
click at [191, 91] on div "Aveline Off Shoulder Light Sweatshirt $31.00" at bounding box center [188, 103] width 61 height 24
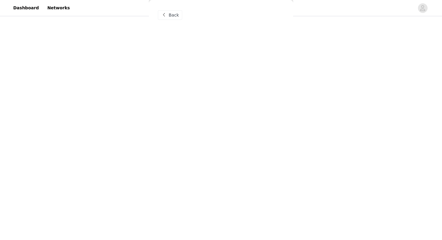
click at [191, 91] on div "Back Aveline Off Shoulder Light Sweatshirt $31.00 Atlas Scrunch Bead Halter Top…" at bounding box center [221, 120] width 144 height 240
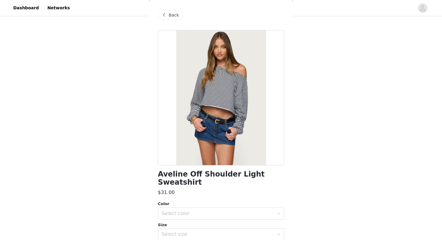
click at [166, 16] on span at bounding box center [163, 14] width 7 height 7
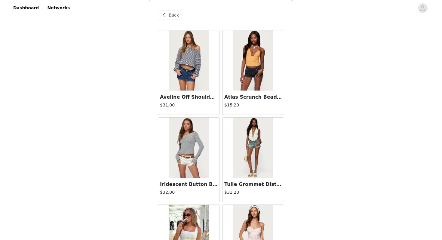
click at [163, 15] on span at bounding box center [163, 14] width 7 height 7
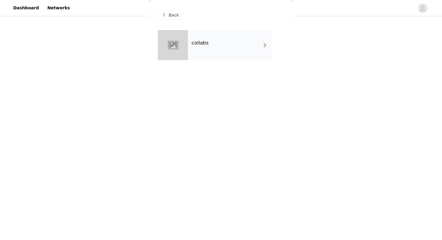
click at [172, 17] on span "Back" at bounding box center [174, 15] width 10 height 6
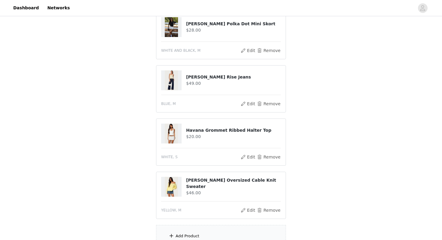
scroll to position [81, 0]
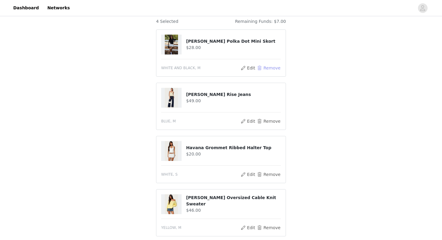
click at [265, 64] on button "Remove" at bounding box center [269, 67] width 24 height 7
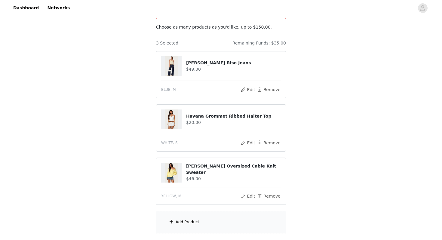
scroll to position [59, 0]
click at [185, 213] on div "Add Product" at bounding box center [221, 222] width 130 height 23
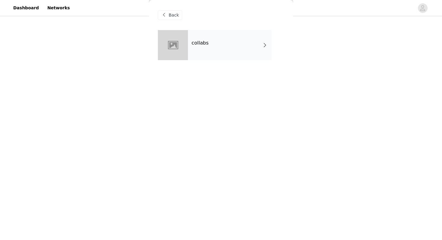
click at [166, 17] on span at bounding box center [163, 14] width 7 height 7
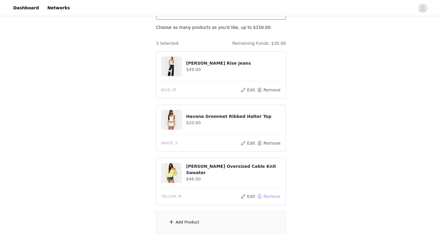
click at [263, 193] on button "Remove" at bounding box center [269, 196] width 24 height 7
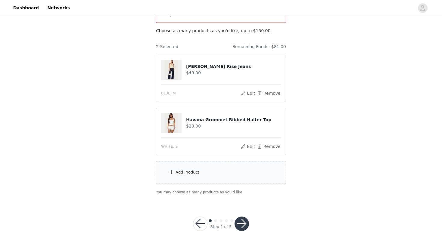
click at [173, 174] on div "Add Product" at bounding box center [221, 172] width 130 height 23
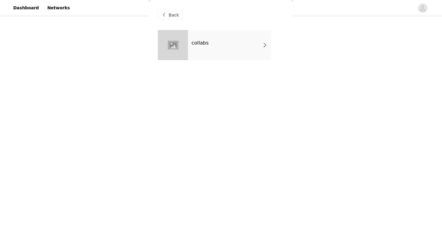
click at [209, 53] on div "collabs" at bounding box center [230, 45] width 84 height 30
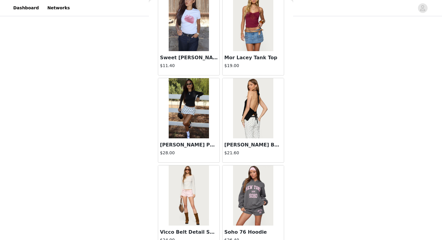
scroll to position [680, 0]
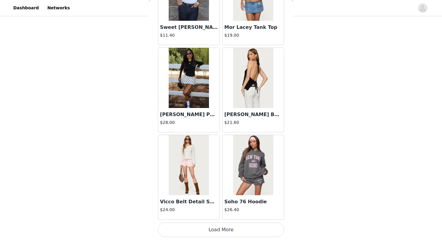
click at [223, 233] on button "Load More" at bounding box center [221, 230] width 126 height 14
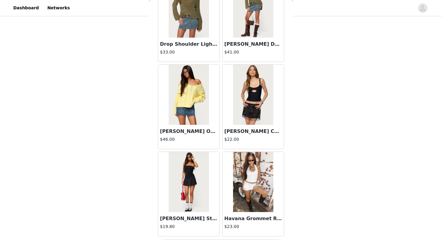
scroll to position [1553, 0]
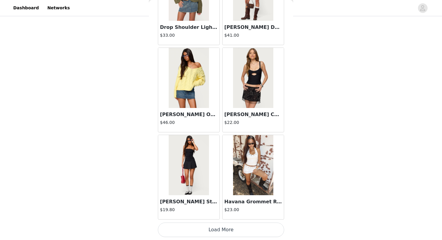
click at [248, 207] on h4 "$23.00" at bounding box center [253, 210] width 58 height 6
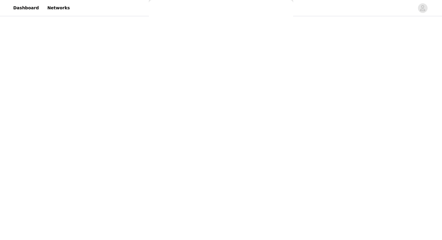
scroll to position [61, 0]
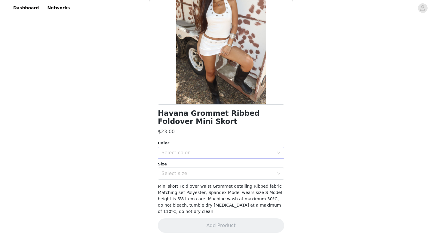
click at [195, 153] on div "Select color" at bounding box center [218, 153] width 112 height 6
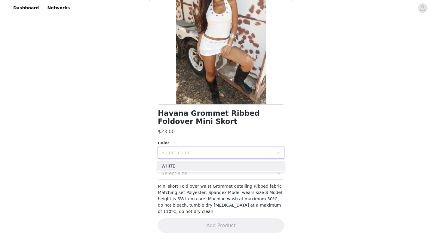
scroll to position [27, 0]
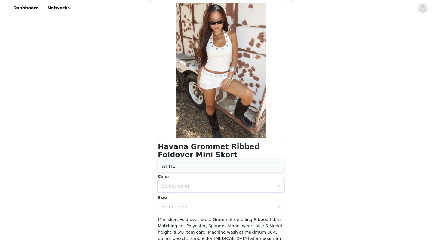
click at [177, 165] on li "WHITE" at bounding box center [221, 166] width 126 height 10
click at [177, 205] on div "Select size" at bounding box center [218, 207] width 112 height 6
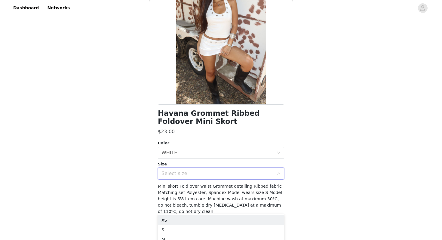
scroll to position [60, 0]
click at [167, 233] on li "S" at bounding box center [221, 230] width 126 height 10
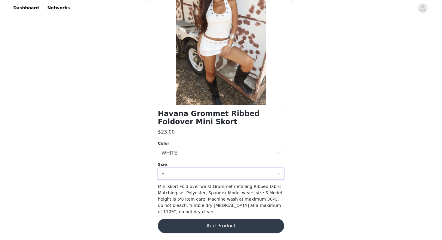
click at [185, 223] on button "Add Product" at bounding box center [221, 226] width 126 height 14
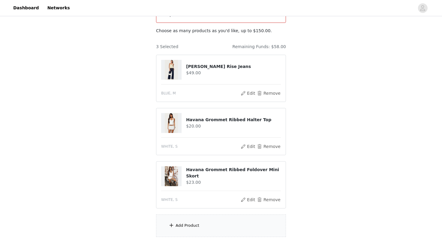
click at [167, 220] on div "Add Product" at bounding box center [221, 225] width 130 height 23
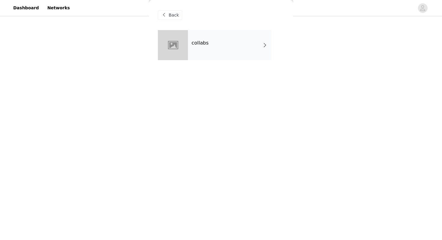
click at [186, 44] on div at bounding box center [173, 45] width 30 height 30
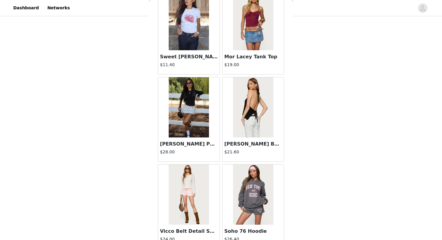
scroll to position [650, 0]
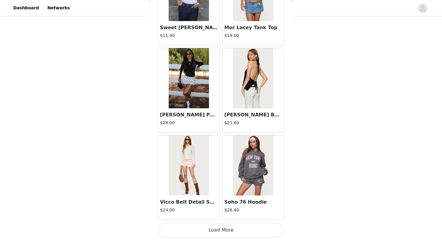
click at [224, 229] on button "Load More" at bounding box center [221, 230] width 126 height 14
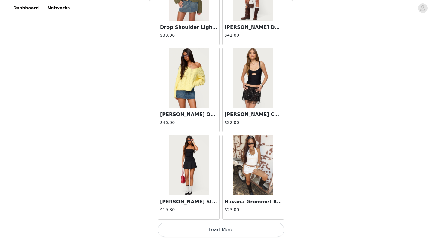
scroll to position [109, 0]
click at [223, 226] on button "Load More" at bounding box center [221, 230] width 126 height 14
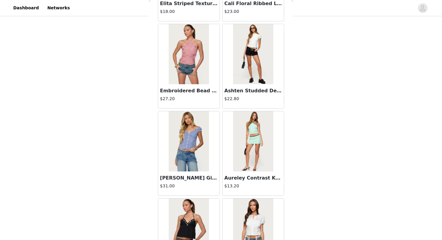
scroll to position [2278, 0]
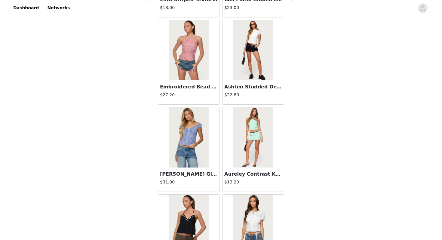
click at [202, 145] on img at bounding box center [189, 137] width 40 height 60
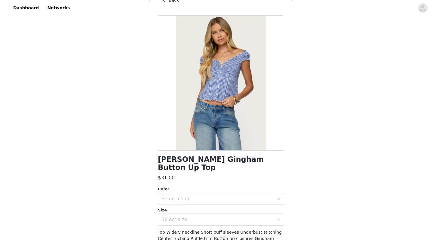
scroll to position [14, 0]
click at [194, 196] on div "Select color" at bounding box center [218, 199] width 112 height 6
click at [181, 204] on li "NAVY" at bounding box center [221, 205] width 126 height 10
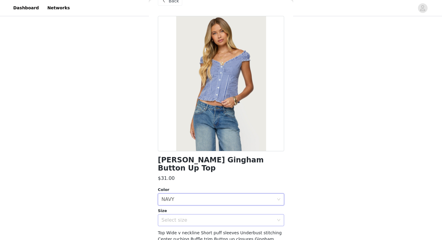
click at [179, 217] on div "Select size" at bounding box center [218, 220] width 112 height 6
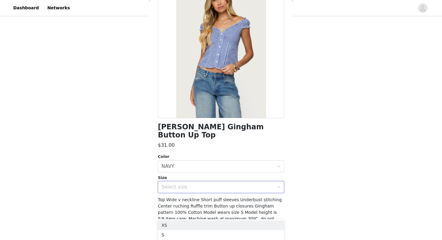
scroll to position [53, 0]
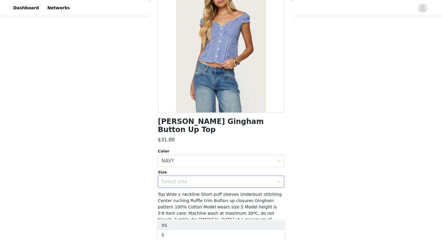
click at [188, 177] on div "Select size" at bounding box center [219, 181] width 115 height 11
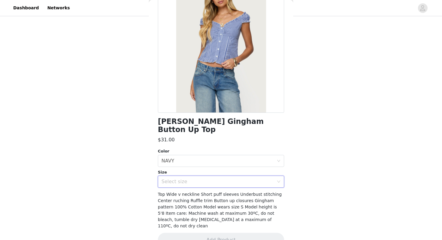
click at [180, 179] on div "Select size" at bounding box center [218, 182] width 112 height 6
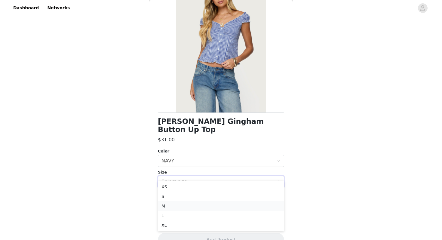
click at [172, 206] on li "M" at bounding box center [221, 206] width 126 height 10
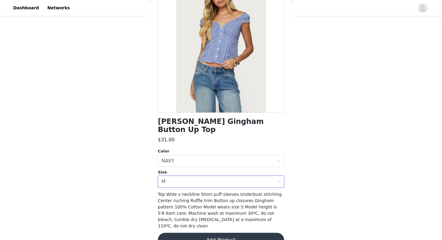
click at [214, 233] on button "Add Product" at bounding box center [221, 240] width 126 height 14
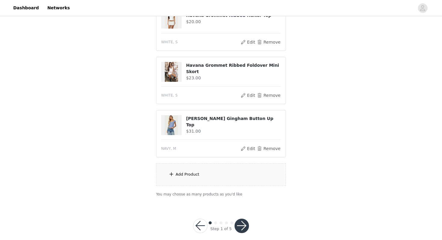
scroll to position [162, 0]
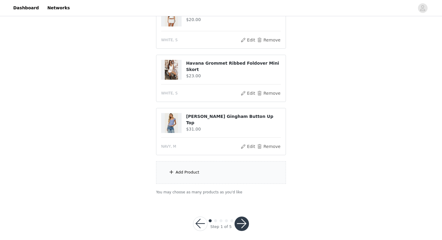
click at [177, 169] on div "Add Product" at bounding box center [188, 172] width 24 height 6
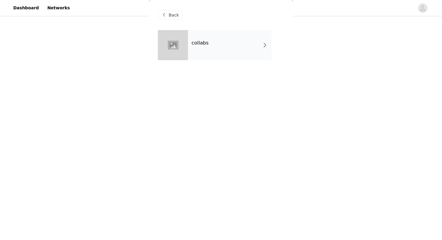
click at [210, 47] on div "collabs" at bounding box center [230, 45] width 84 height 30
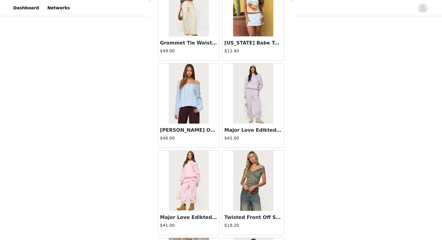
scroll to position [680, 0]
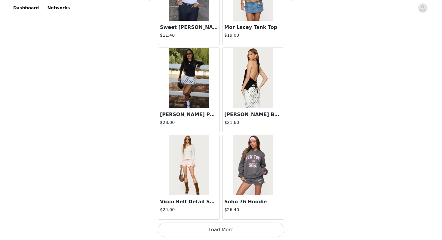
click at [220, 226] on button "Load More" at bounding box center [221, 230] width 126 height 14
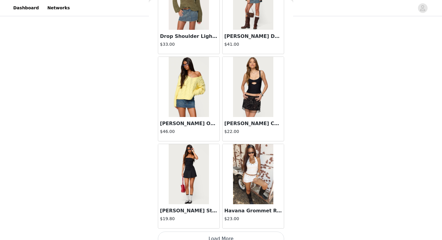
scroll to position [1553, 0]
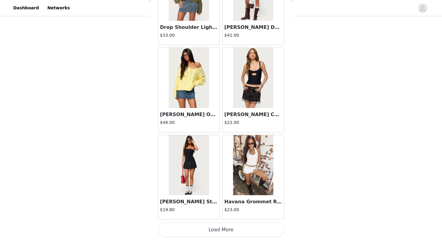
click at [219, 228] on button "Load More" at bounding box center [221, 230] width 126 height 14
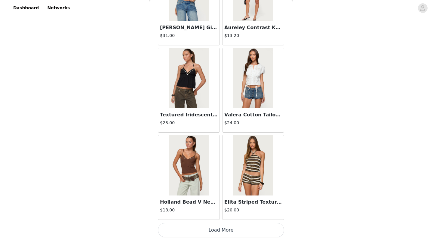
scroll to position [2425, 0]
click at [229, 229] on button "Load More" at bounding box center [221, 230] width 126 height 14
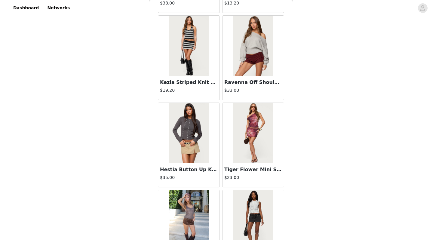
scroll to position [3297, 0]
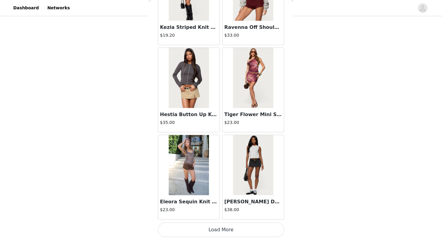
click at [225, 227] on button "Load More" at bounding box center [221, 230] width 126 height 14
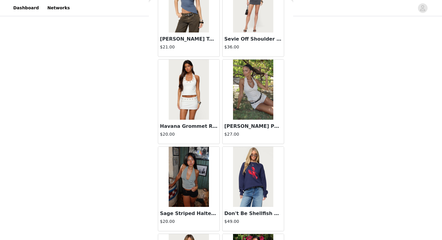
scroll to position [3547, 0]
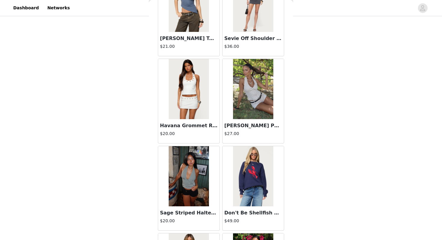
click at [238, 109] on img at bounding box center [253, 89] width 40 height 60
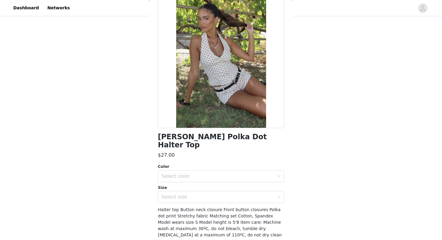
scroll to position [0, 0]
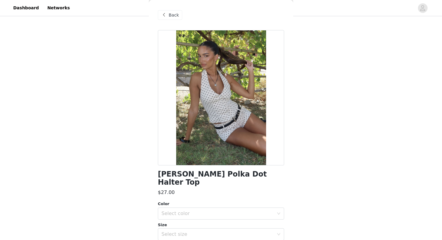
click at [162, 15] on span at bounding box center [163, 14] width 7 height 7
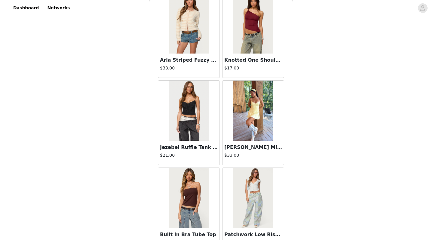
scroll to position [4169, 0]
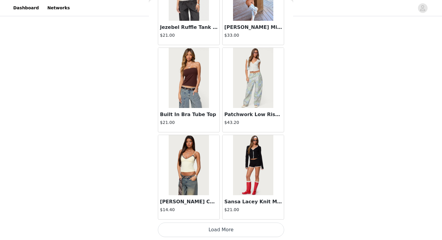
click at [216, 228] on button "Load More" at bounding box center [221, 230] width 126 height 14
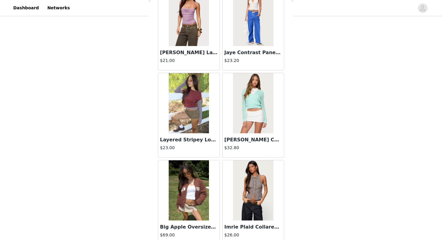
scroll to position [5041, 0]
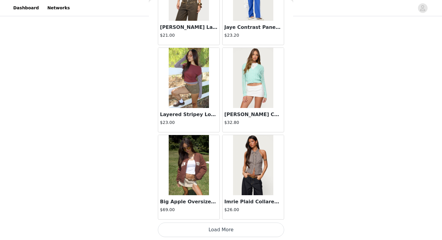
click at [221, 231] on button "Load More" at bounding box center [221, 230] width 126 height 14
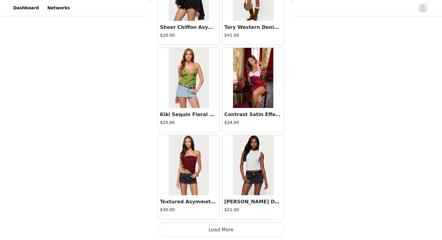
scroll to position [5913, 0]
click at [218, 228] on button "Load More" at bounding box center [221, 230] width 126 height 14
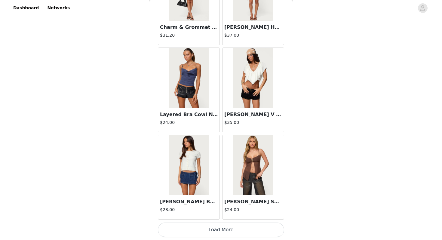
scroll to position [6785, 0]
click at [214, 228] on button "Load More" at bounding box center [221, 230] width 126 height 14
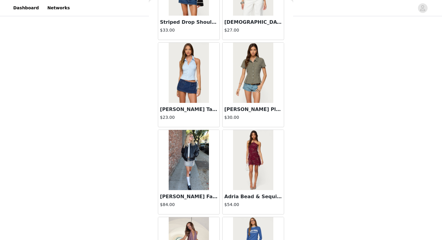
scroll to position [7139, 0]
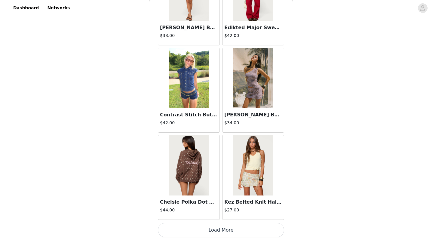
click at [219, 230] on button "Load More" at bounding box center [221, 230] width 126 height 14
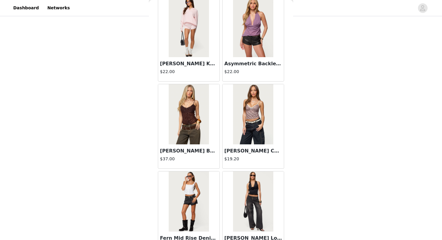
scroll to position [8530, 0]
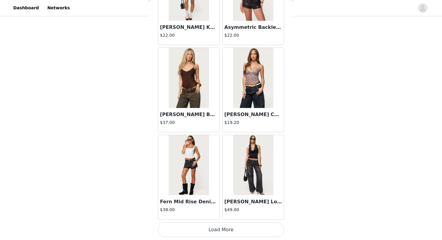
click at [220, 232] on button "Load More" at bounding box center [221, 230] width 126 height 14
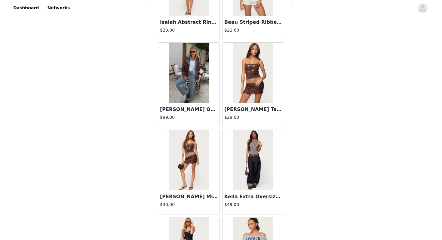
scroll to position [9321, 0]
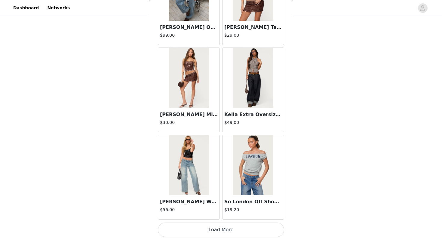
click at [221, 229] on button "Load More" at bounding box center [221, 230] width 126 height 14
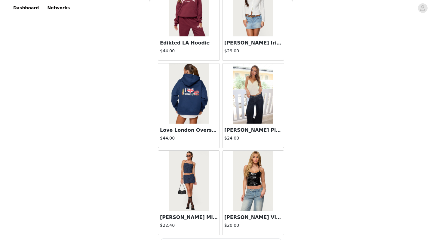
scroll to position [10260, 0]
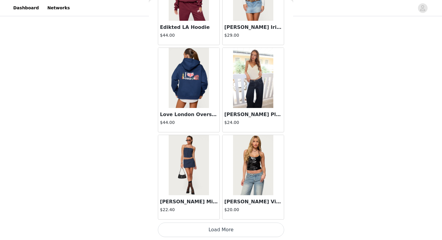
click at [225, 232] on button "Load More" at bounding box center [221, 230] width 126 height 14
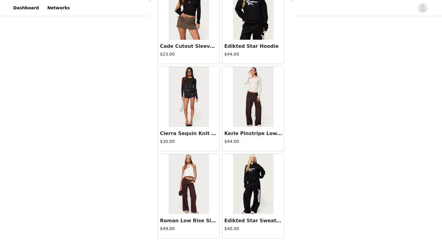
scroll to position [11147, 0]
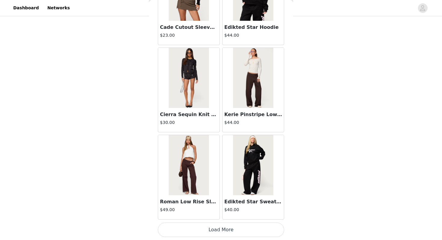
click at [221, 232] on button "Load More" at bounding box center [221, 230] width 126 height 14
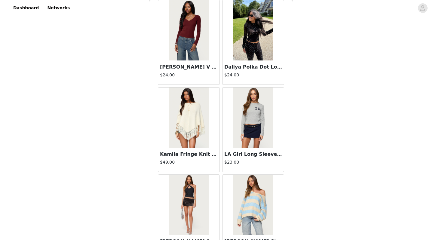
scroll to position [12019, 0]
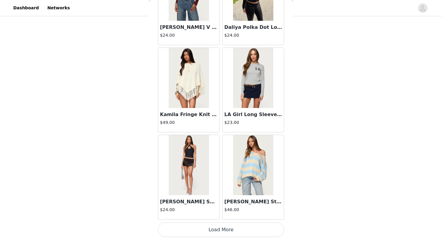
click at [220, 229] on button "Load More" at bounding box center [221, 230] width 126 height 14
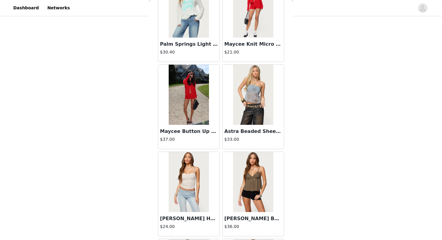
scroll to position [12526, 0]
click at [203, 199] on img at bounding box center [189, 182] width 40 height 60
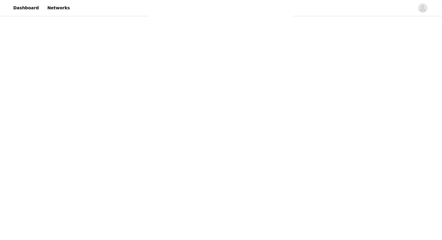
scroll to position [0, 0]
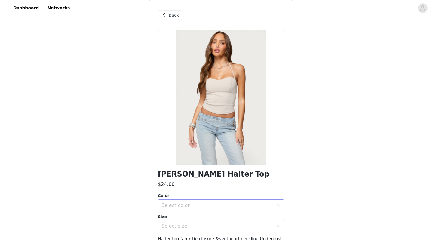
click at [199, 203] on div "Select color" at bounding box center [218, 205] width 112 height 6
click at [190, 218] on li "BEIGE" at bounding box center [221, 219] width 126 height 10
click at [189, 225] on div "Select size" at bounding box center [218, 226] width 112 height 6
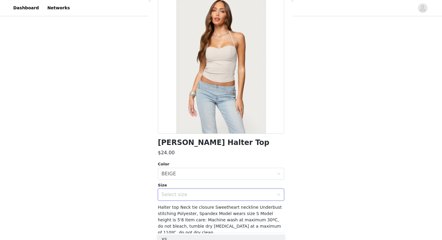
scroll to position [46, 0]
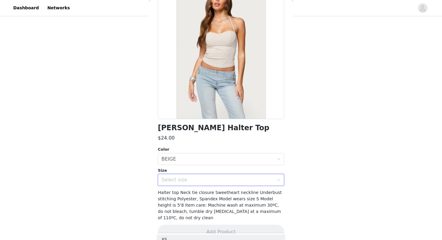
click at [186, 179] on div "Select size" at bounding box center [218, 180] width 112 height 6
click at [185, 179] on div "Select size" at bounding box center [218, 180] width 112 height 6
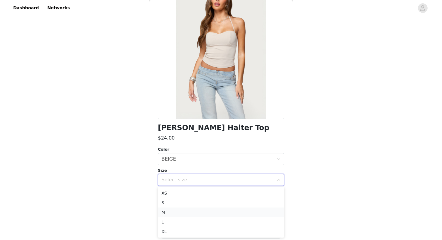
click at [177, 213] on li "M" at bounding box center [221, 213] width 126 height 10
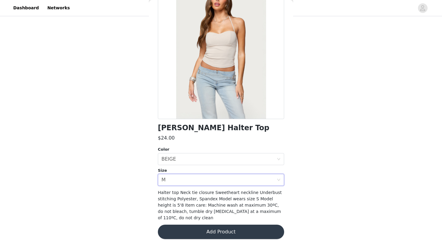
click at [204, 225] on button "Add Product" at bounding box center [221, 232] width 126 height 14
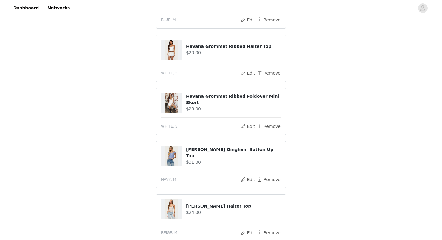
scroll to position [216, 0]
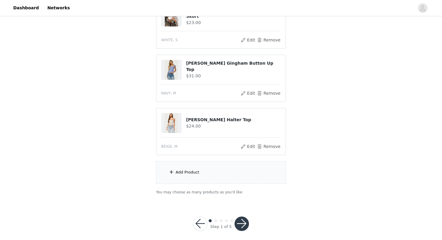
click at [240, 217] on button "button" at bounding box center [242, 224] width 14 height 14
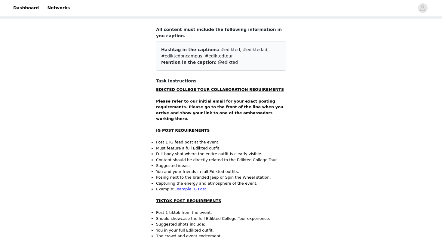
scroll to position [29, 0]
click at [191, 187] on link "Example IG Post" at bounding box center [190, 189] width 32 height 5
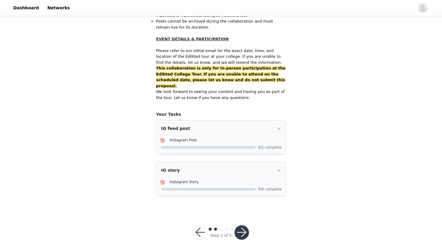
scroll to position [380, 0]
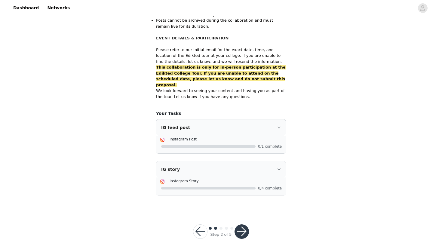
click at [240, 224] on button "button" at bounding box center [242, 231] width 14 height 14
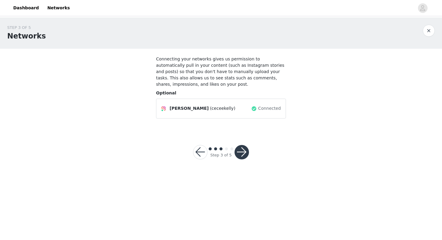
click at [244, 155] on button "button" at bounding box center [242, 152] width 14 height 14
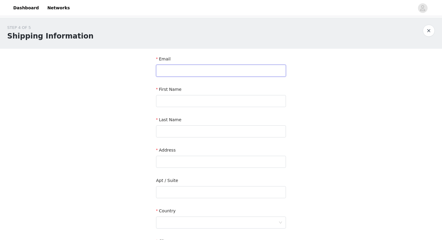
click at [197, 72] on input "text" at bounding box center [221, 71] width 130 height 12
type input "ceceliak04@gmail.com"
click at [210, 96] on input "text" at bounding box center [221, 101] width 130 height 12
type input "F"
type input "Cecelia"
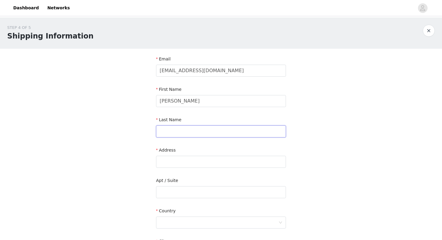
click at [171, 129] on input "text" at bounding box center [221, 131] width 130 height 12
type input "Kelly"
click at [162, 162] on input "text" at bounding box center [221, 162] width 130 height 12
type input "1401 Reiner Road"
type input "Eagleville"
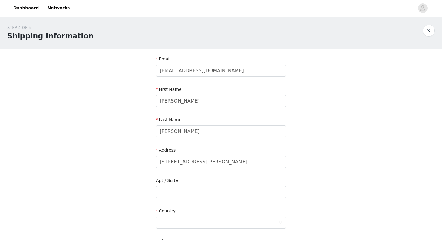
type input "19403"
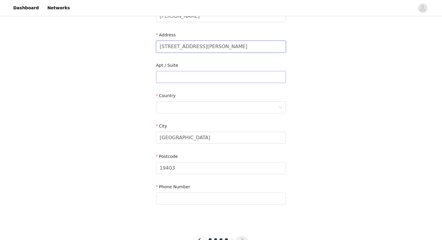
scroll to position [140, 0]
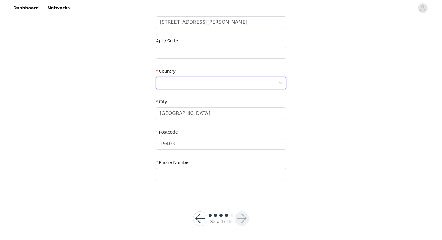
click at [180, 77] on div at bounding box center [219, 82] width 119 height 11
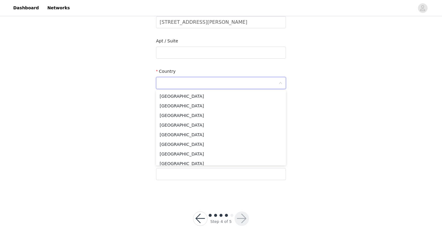
click at [177, 81] on input at bounding box center [219, 82] width 119 height 11
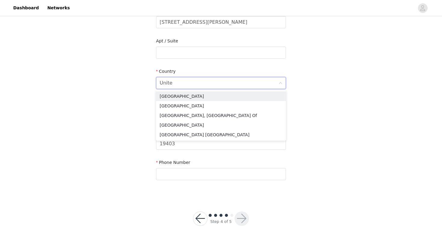
type input "United"
click at [174, 94] on li "United States" at bounding box center [221, 96] width 130 height 10
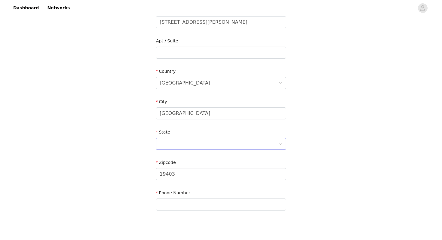
click at [176, 146] on div at bounding box center [219, 143] width 119 height 11
type input "penn"
click at [192, 155] on li "Pennsylvania" at bounding box center [221, 157] width 130 height 10
click at [183, 205] on input "text" at bounding box center [221, 205] width 130 height 12
type input "610246-0179"
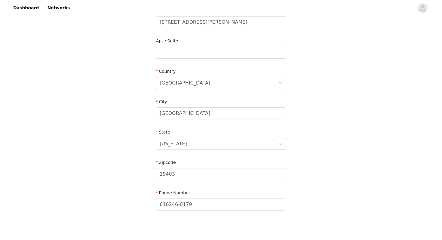
click at [349, 183] on div "STEP 4 OF 5 Shipping Information Email ceceliak04@gmail.com First Name Cecelia …" at bounding box center [221, 52] width 442 height 349
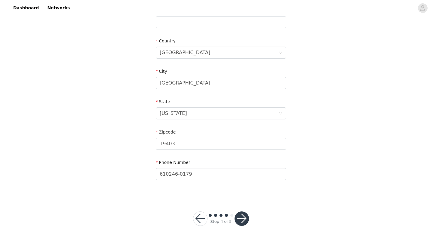
click at [240, 214] on button "button" at bounding box center [242, 218] width 14 height 14
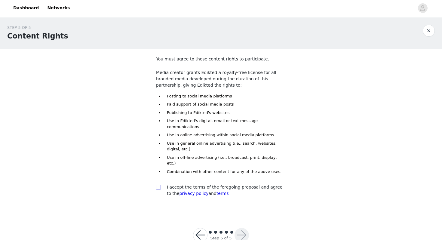
click at [160, 185] on span at bounding box center [158, 187] width 5 height 5
click at [160, 185] on input "checkbox" at bounding box center [158, 187] width 4 height 4
checkbox input "true"
click at [242, 228] on button "button" at bounding box center [242, 235] width 14 height 14
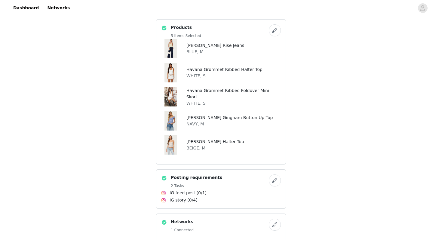
scroll to position [367, 0]
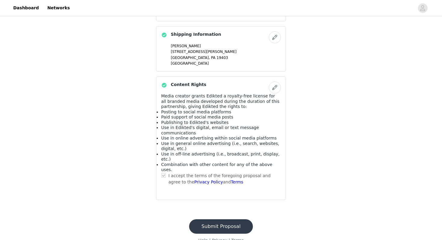
click at [228, 219] on button "Submit Proposal" at bounding box center [221, 226] width 64 height 14
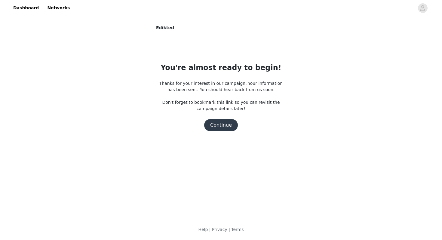
click at [223, 124] on button "Continue" at bounding box center [221, 125] width 34 height 12
